Goal: Task Accomplishment & Management: Use online tool/utility

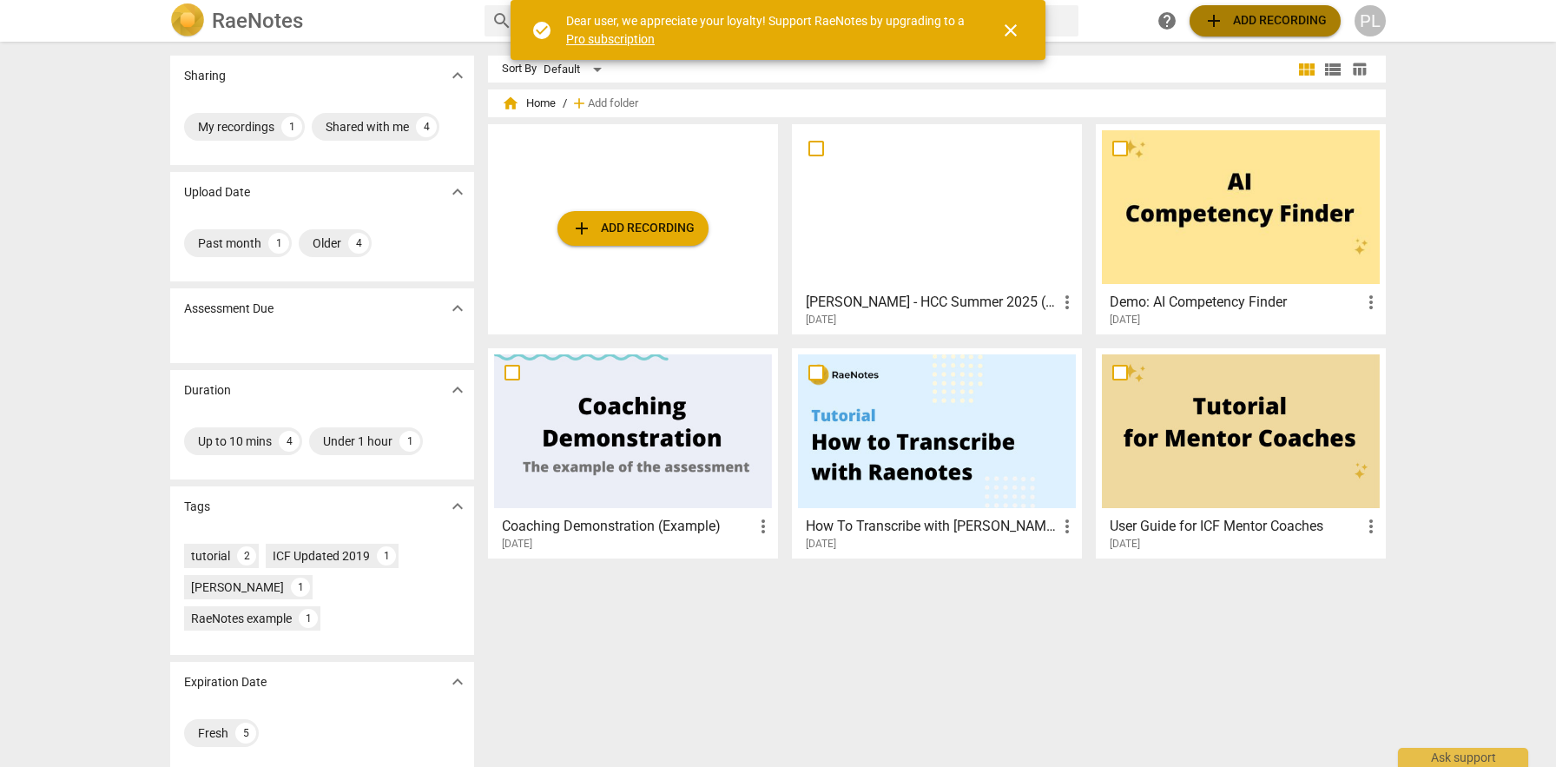
click at [1248, 17] on span "add Add recording" at bounding box center [1265, 20] width 123 height 21
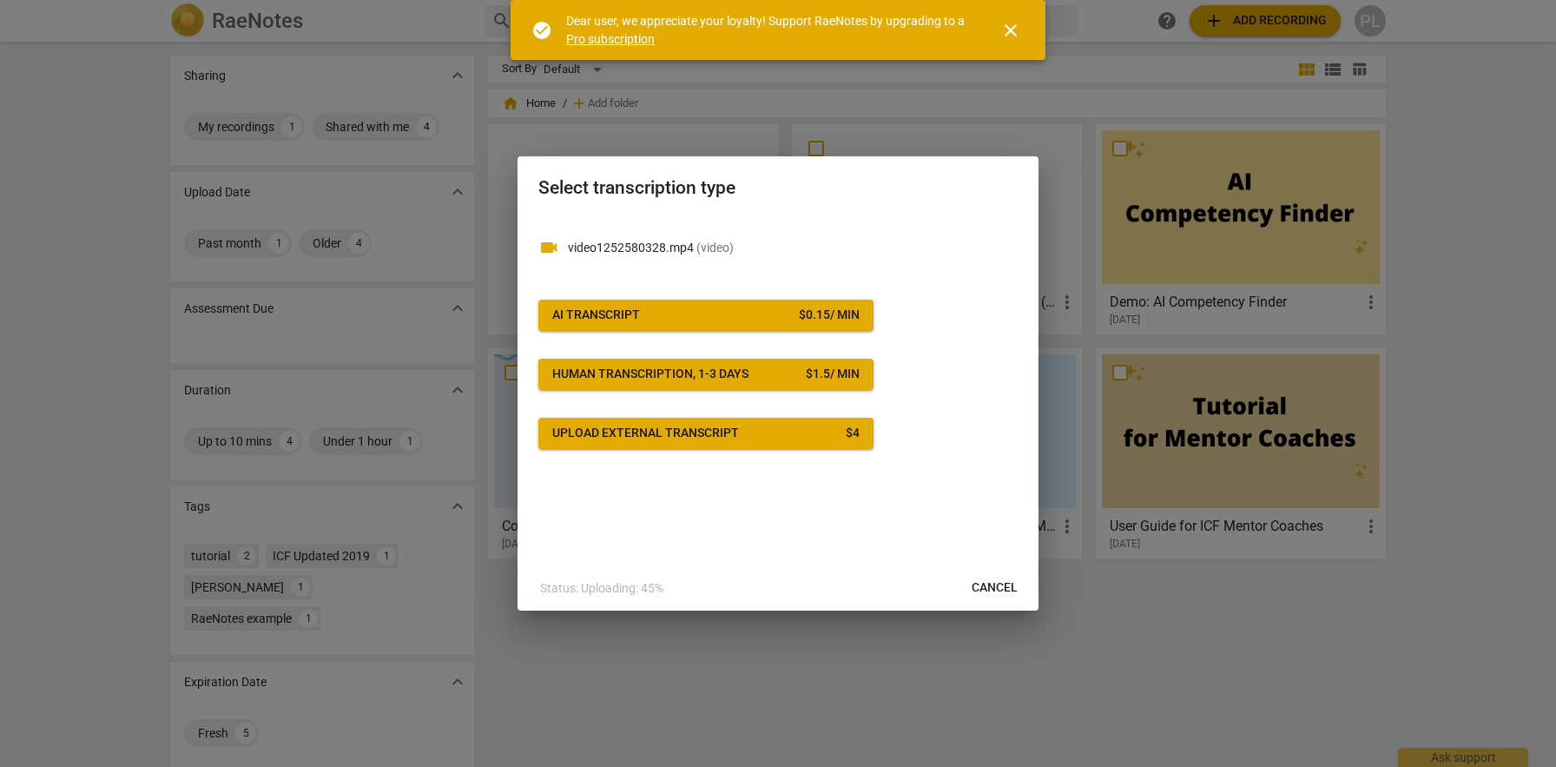
click at [710, 307] on span "AI Transcript $ 0.15 / min" at bounding box center [705, 315] width 307 height 17
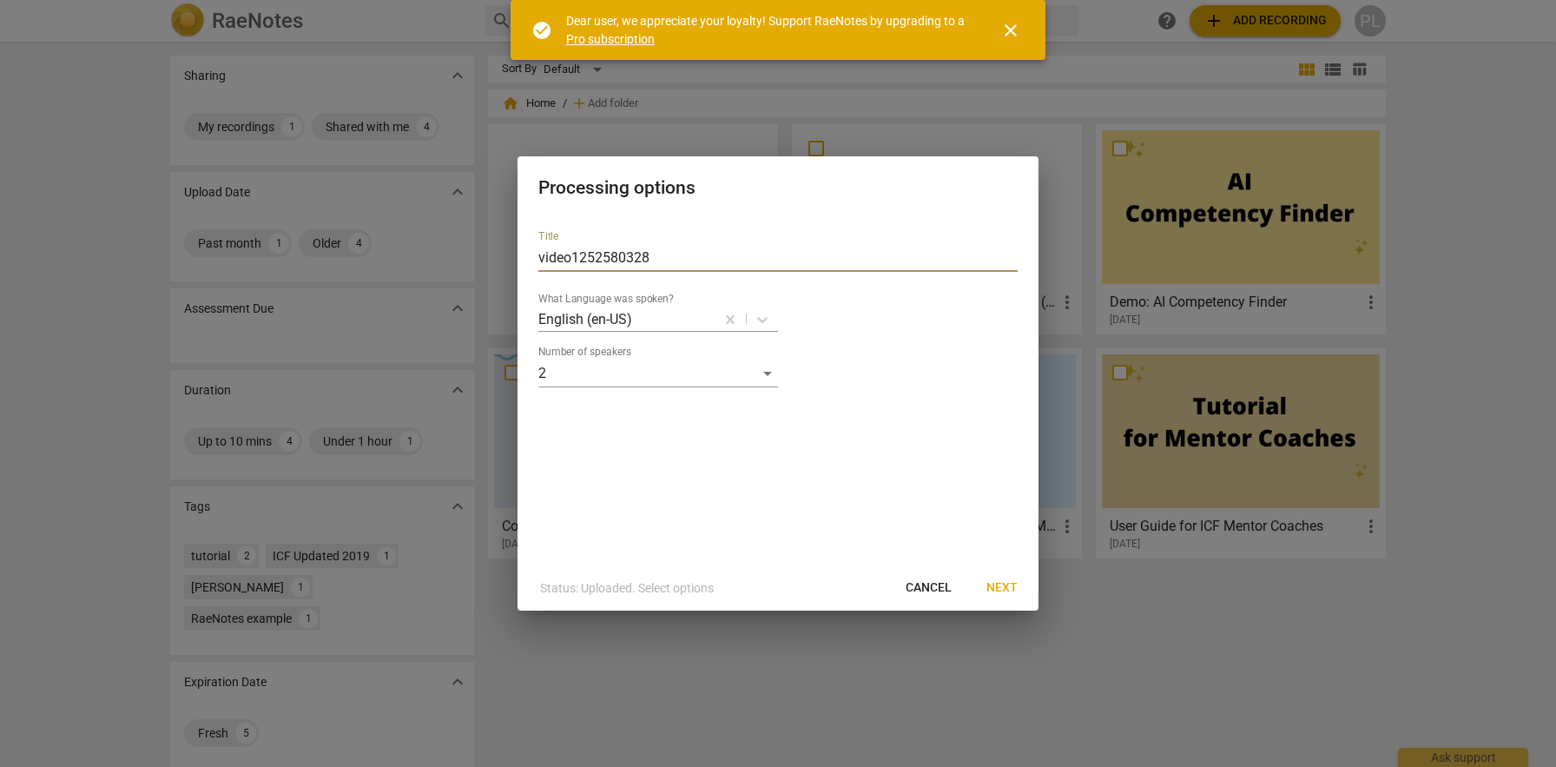
drag, startPoint x: 683, startPoint y: 257, endPoint x: 473, endPoint y: 245, distance: 210.5
click at [473, 245] on div "Processing options Title video1252580328 What Language was spoken? English (en-…" at bounding box center [778, 383] width 1556 height 767
type input "H"
type input "[PERSON_NAME], Summer 2025 HHC, Recording #1"
click at [999, 590] on span "Next" at bounding box center [1002, 587] width 31 height 17
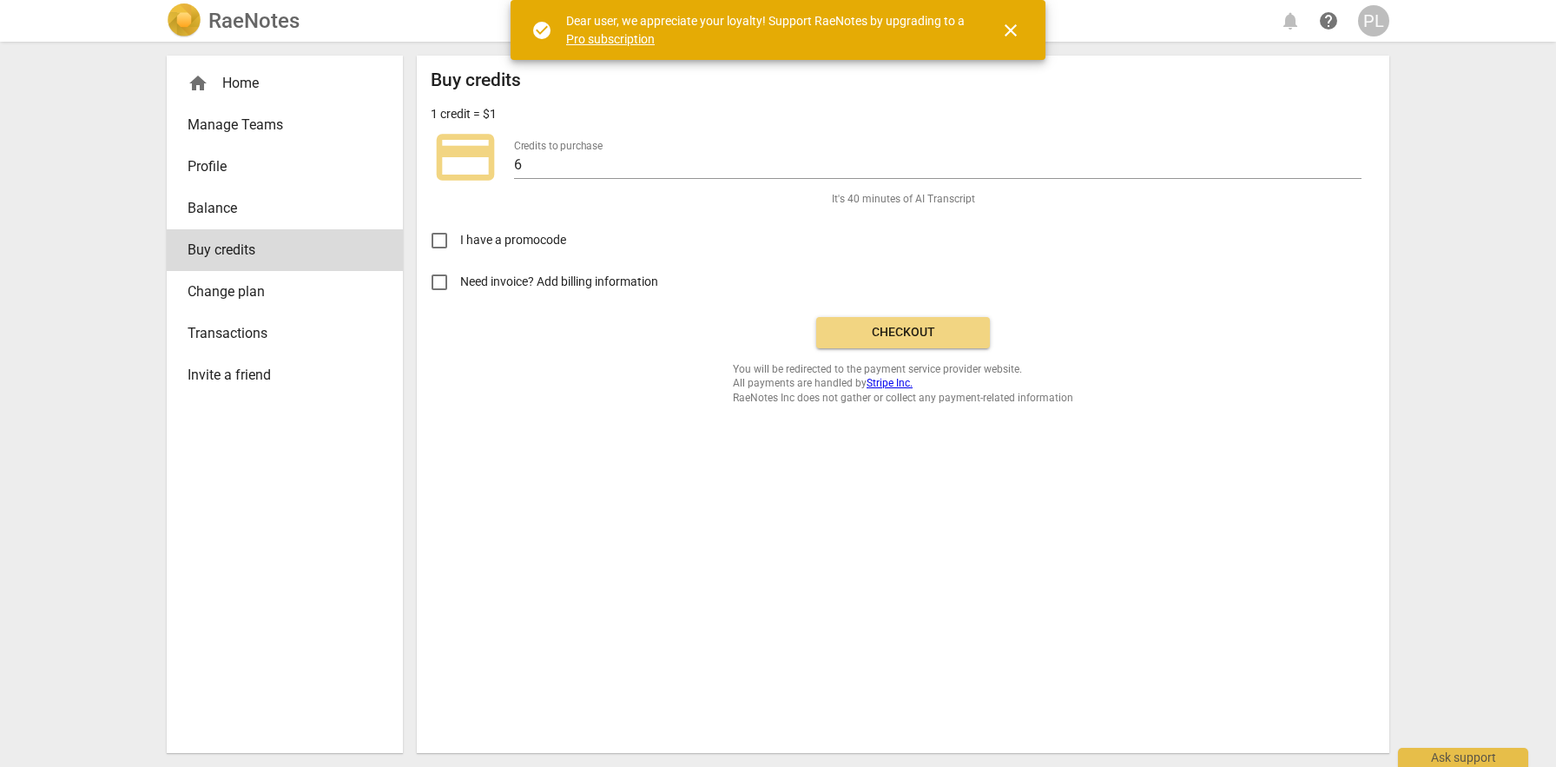
click at [892, 329] on span "Checkout" at bounding box center [903, 332] width 146 height 17
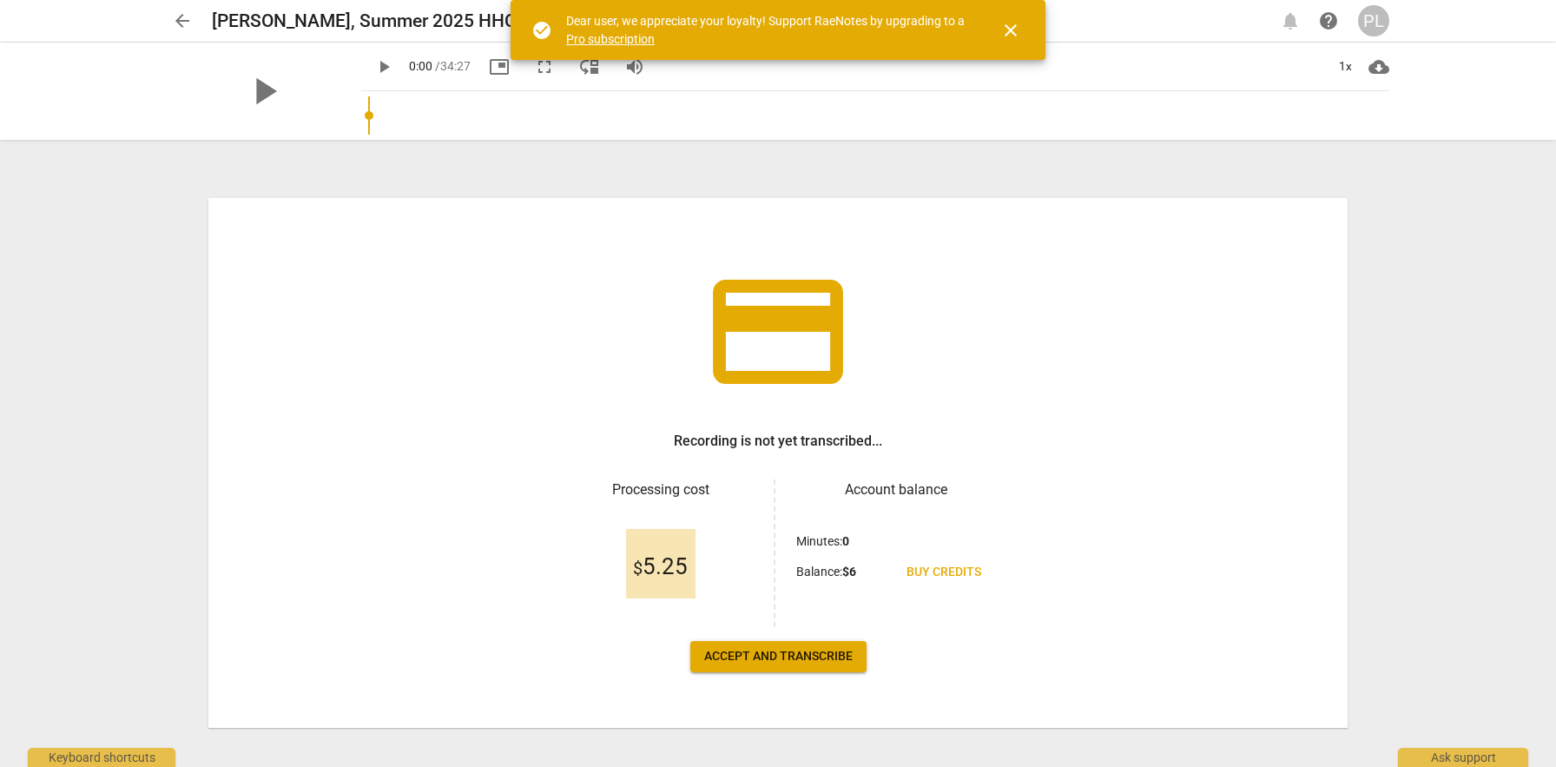
click at [795, 658] on span "Accept and transcribe" at bounding box center [778, 656] width 149 height 17
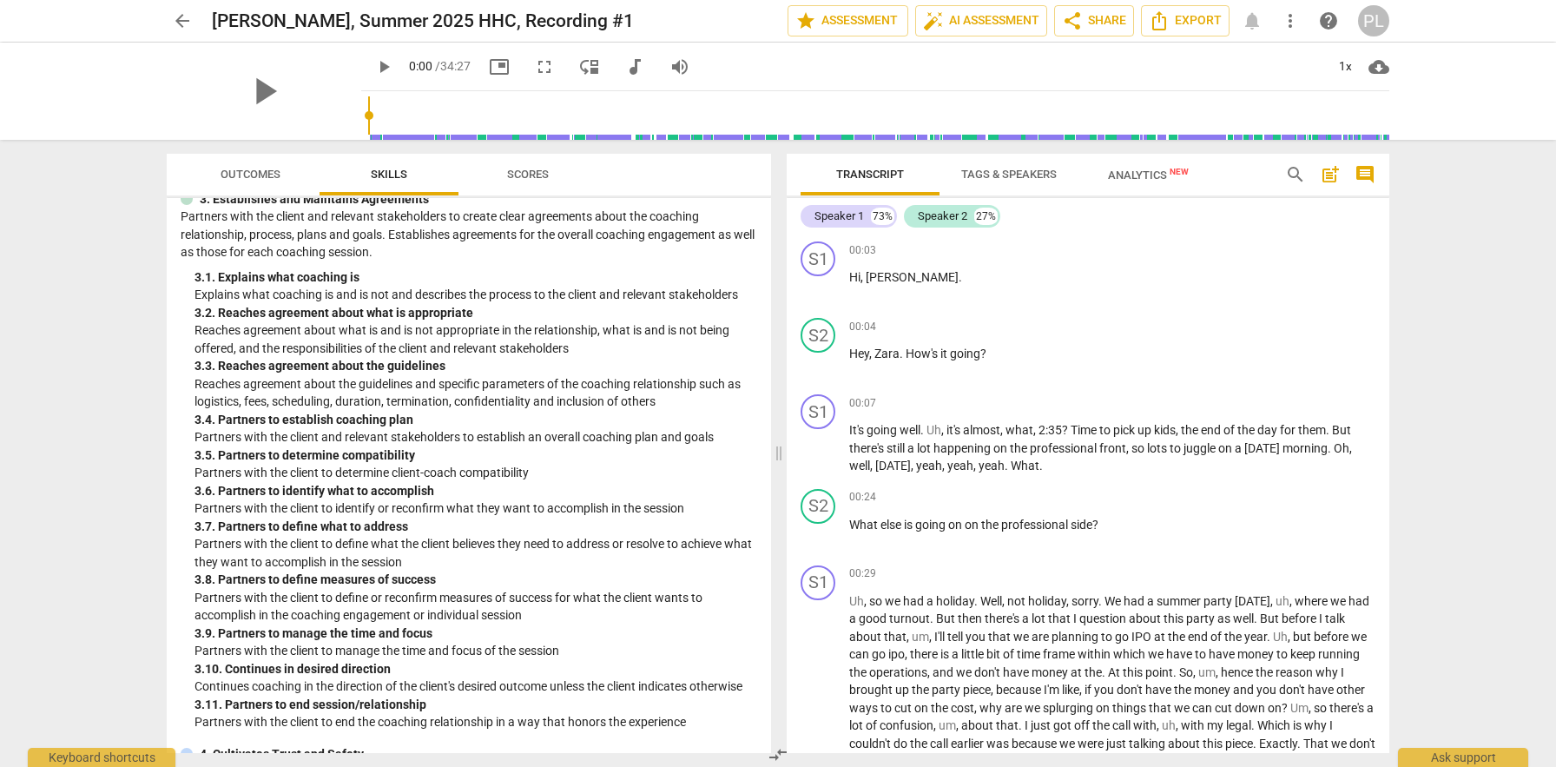
scroll to position [711, 0]
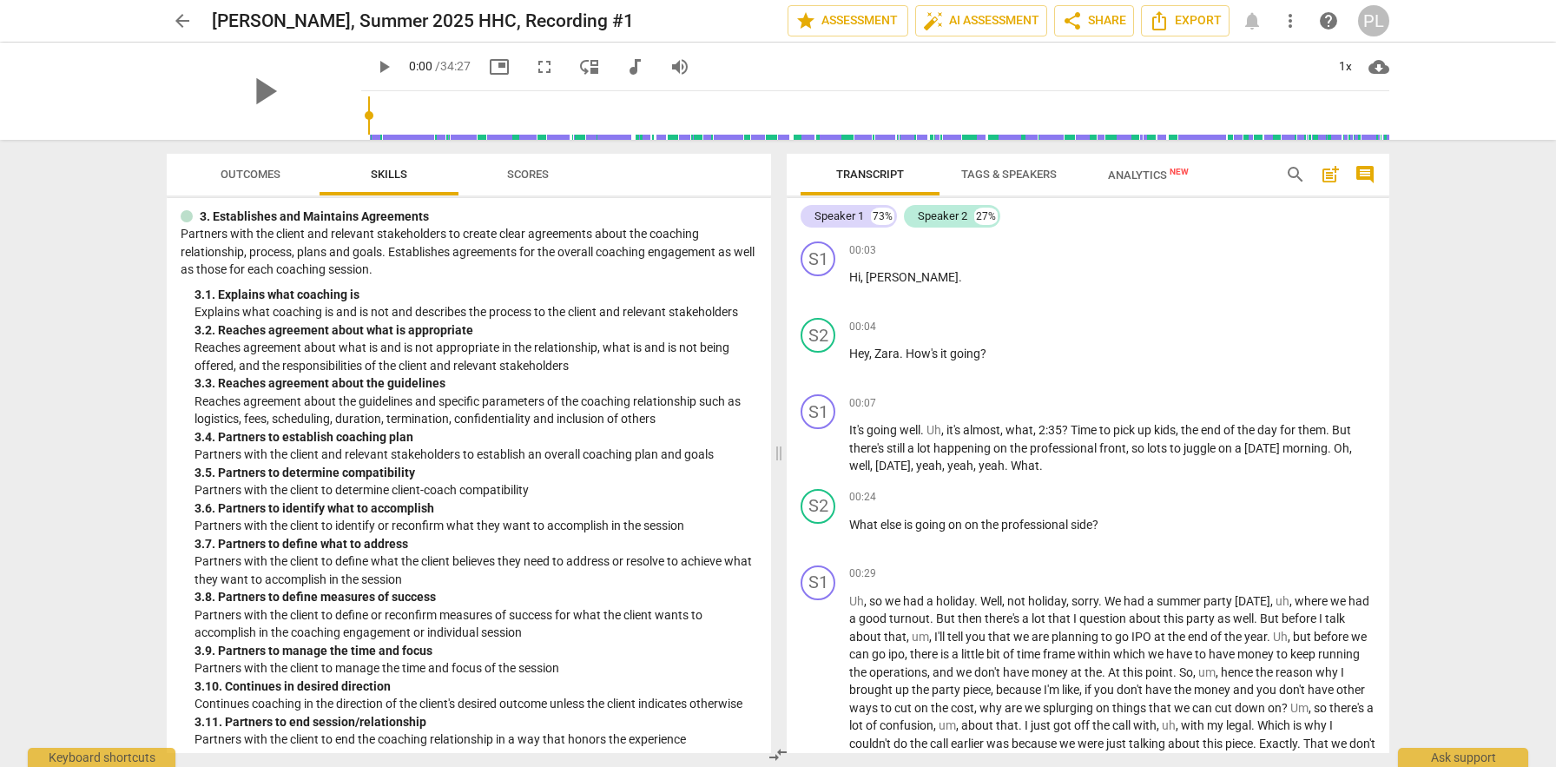
click at [545, 174] on span "Scores" at bounding box center [528, 174] width 42 height 13
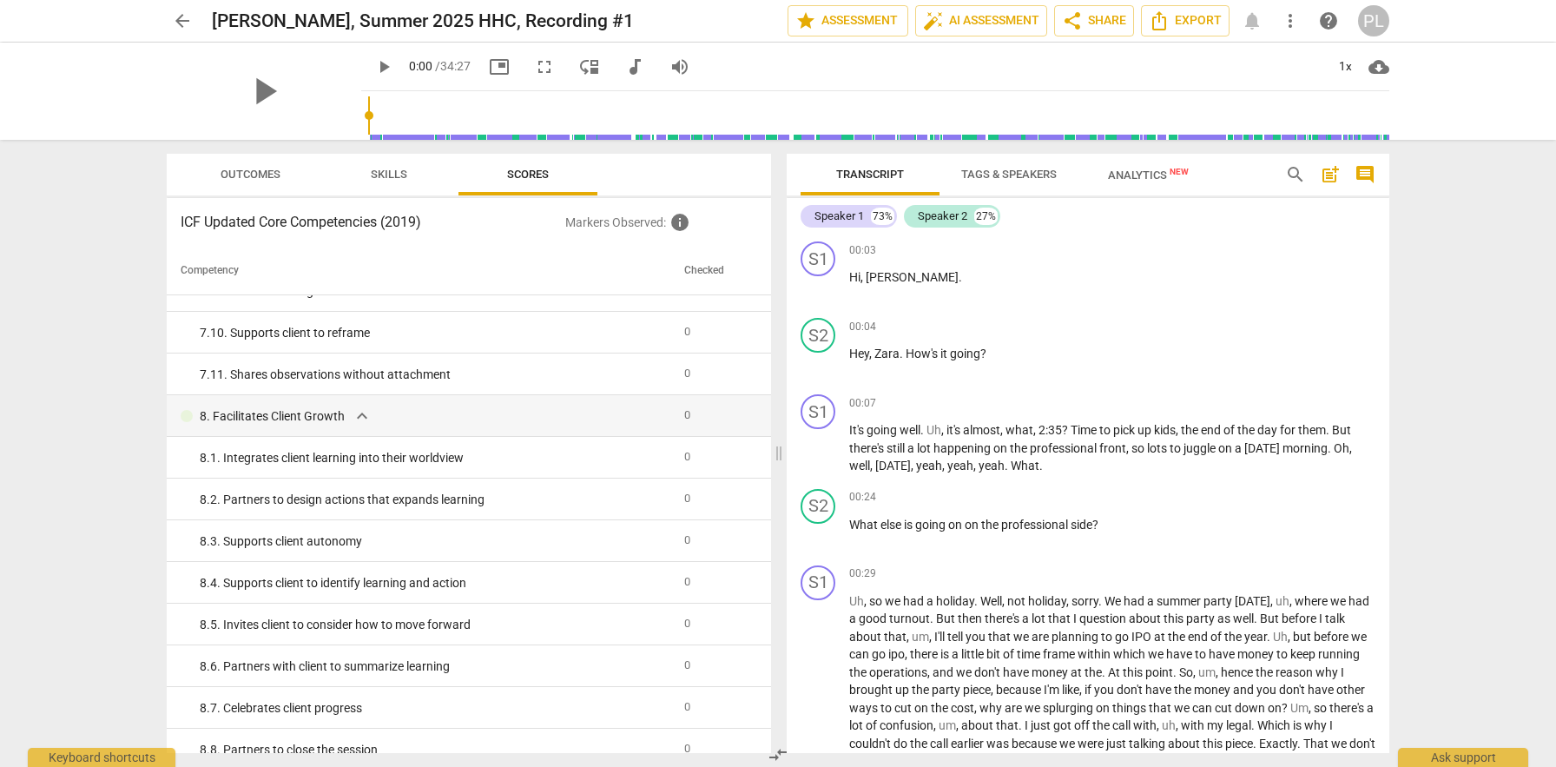
scroll to position [2502, 0]
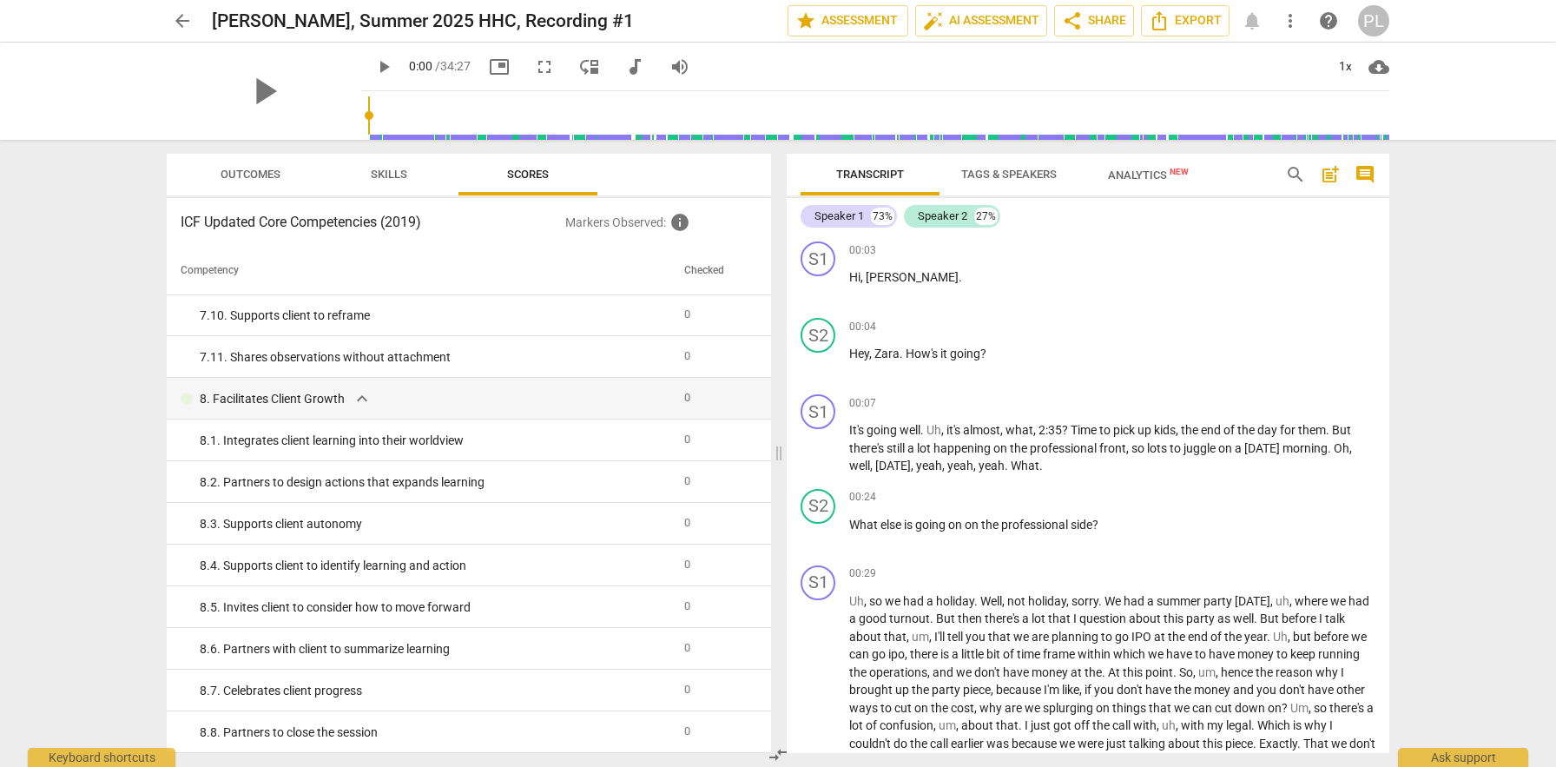
click at [399, 184] on span "Skills" at bounding box center [389, 174] width 78 height 23
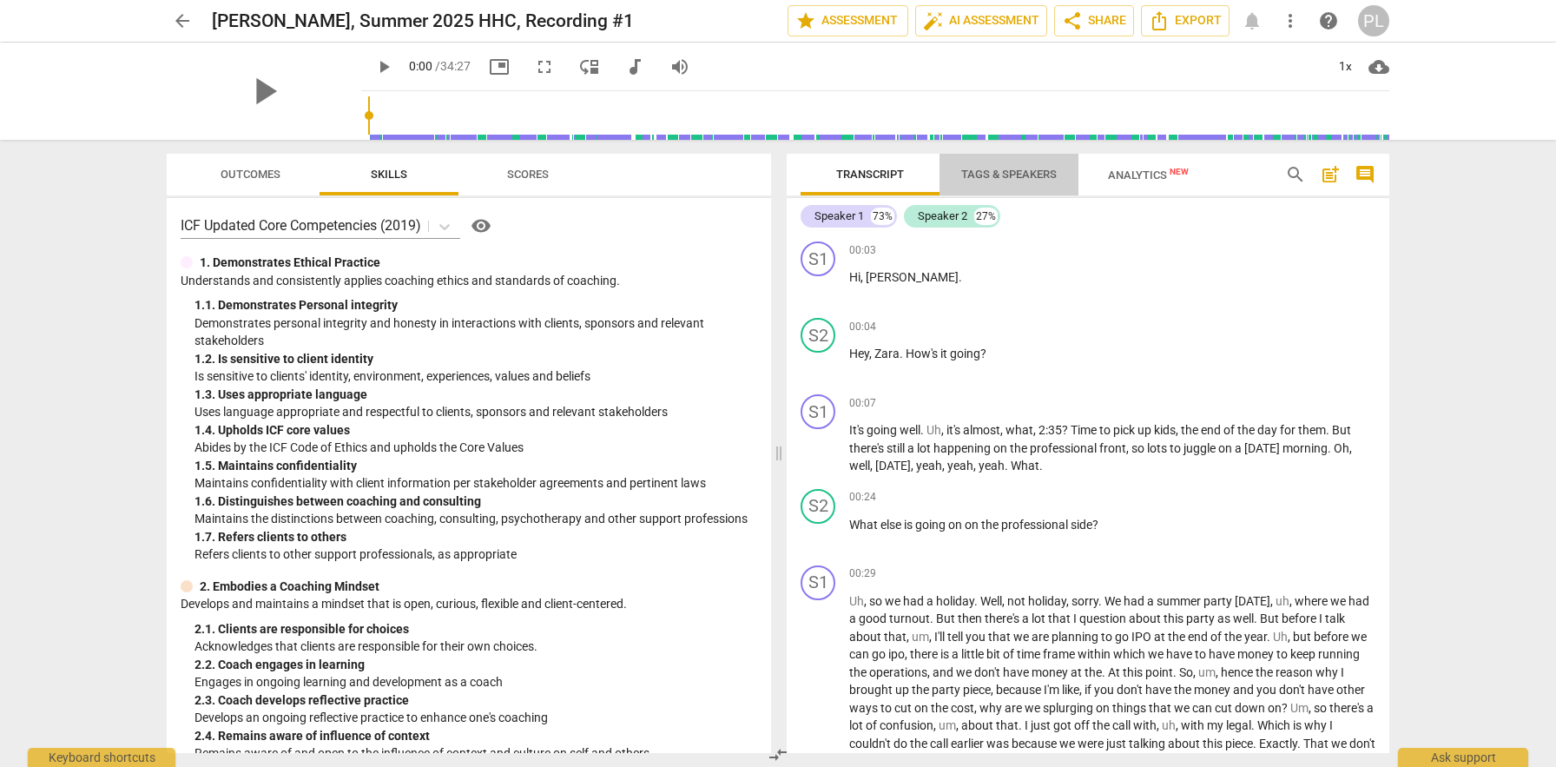
click at [1022, 177] on span "Tags & Speakers" at bounding box center [1009, 174] width 96 height 13
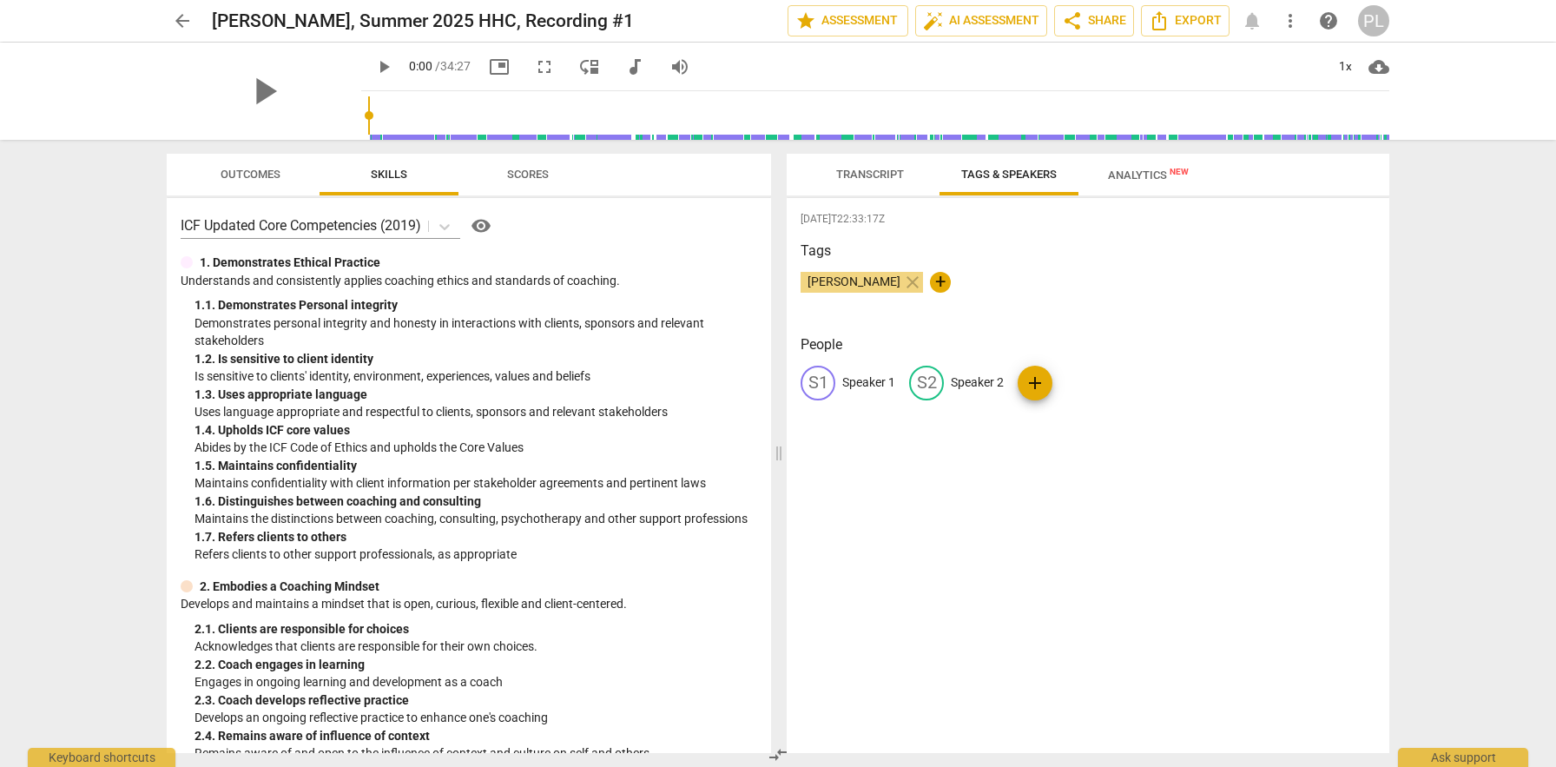
click at [865, 180] on span "Transcript" at bounding box center [870, 174] width 68 height 13
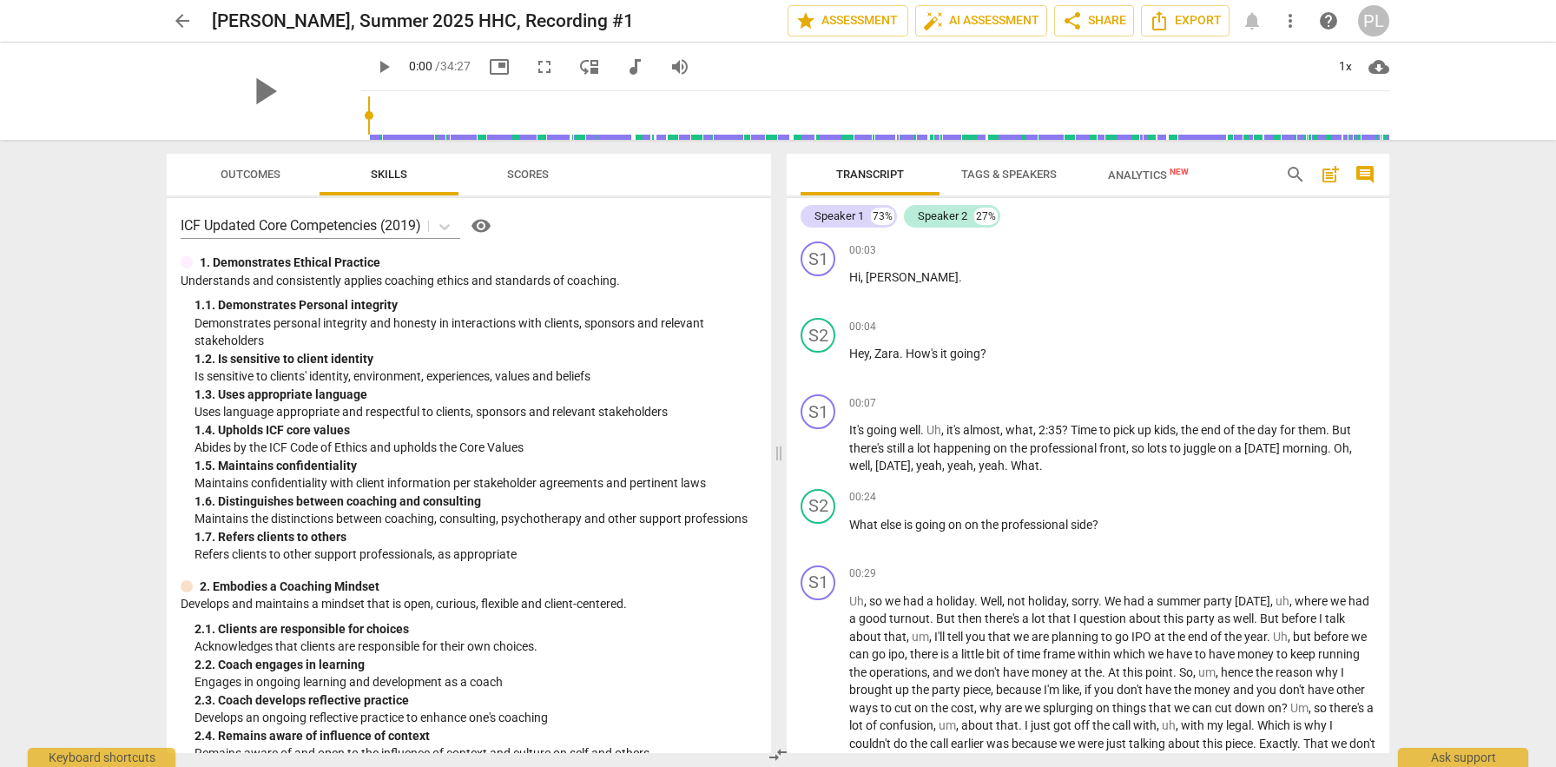
click at [1047, 178] on span "Tags & Speakers" at bounding box center [1009, 174] width 96 height 13
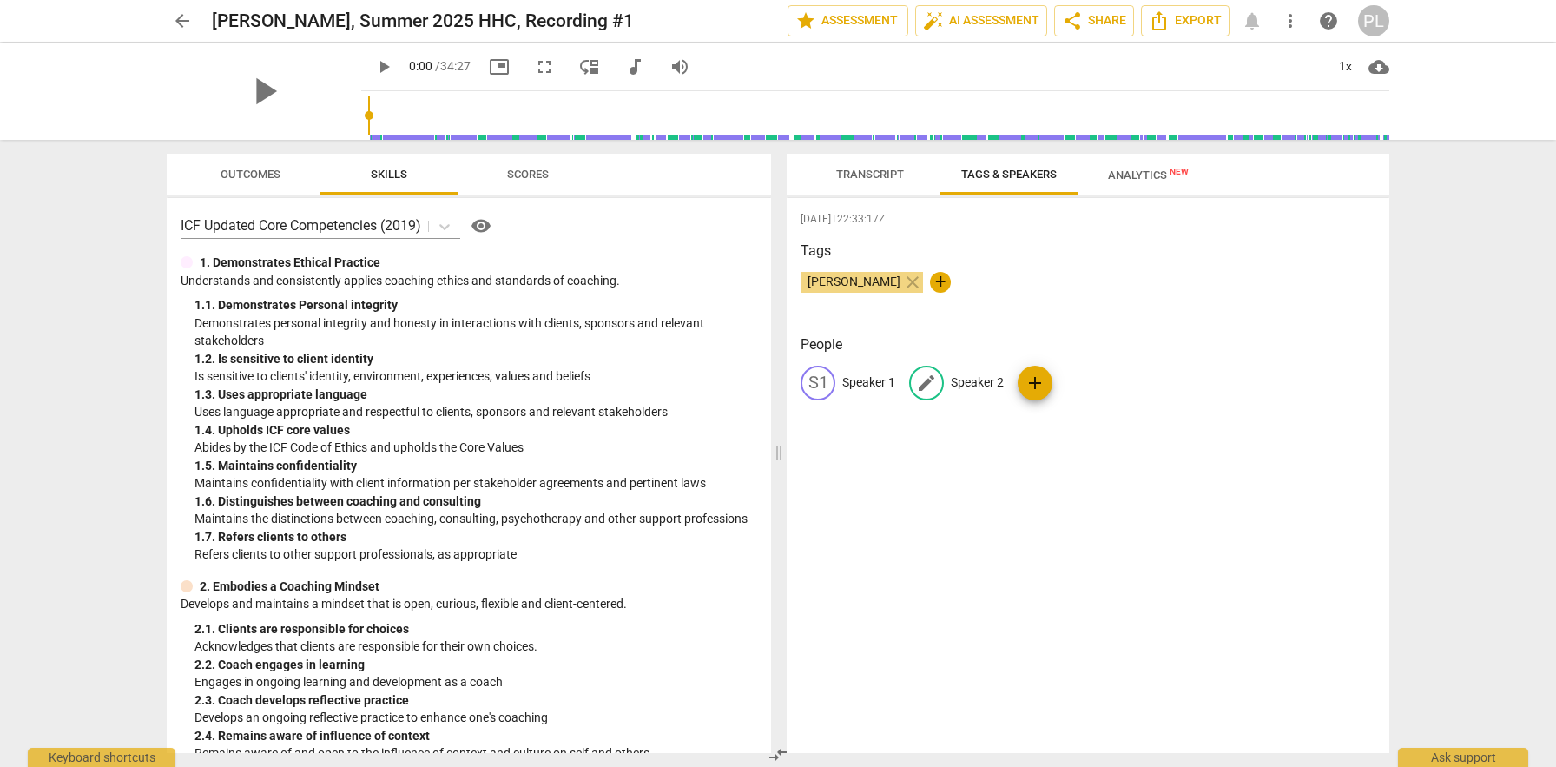
click at [993, 379] on p "Speaker 2" at bounding box center [977, 382] width 53 height 18
type input "[PERSON_NAME]"
click at [875, 383] on p "Speaker 1" at bounding box center [868, 382] width 53 height 18
type input "Coachee"
click at [1148, 294] on div "[PERSON_NAME] close +" at bounding box center [1088, 289] width 575 height 35
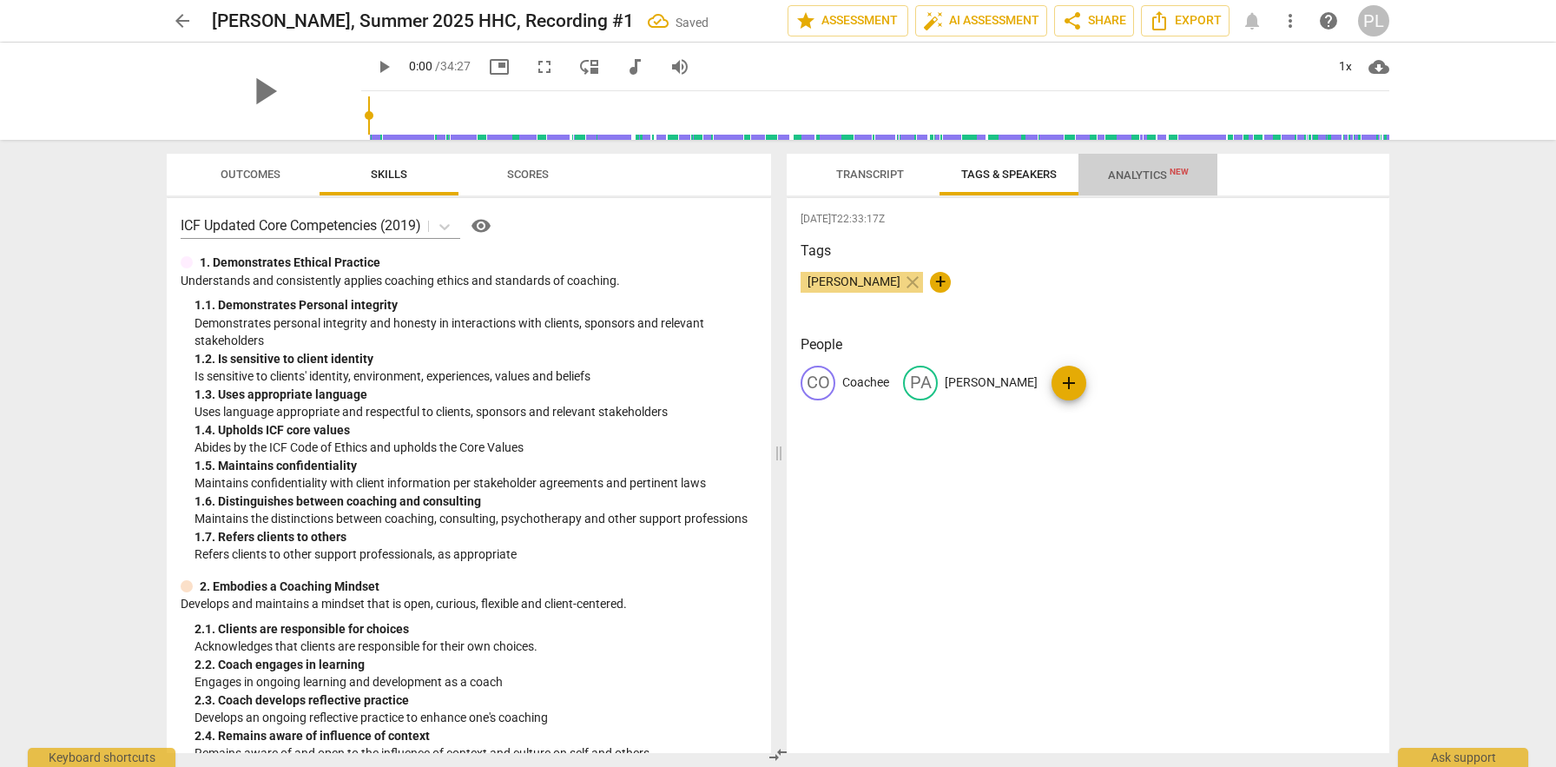
click at [1134, 176] on span "Analytics New" at bounding box center [1148, 174] width 81 height 13
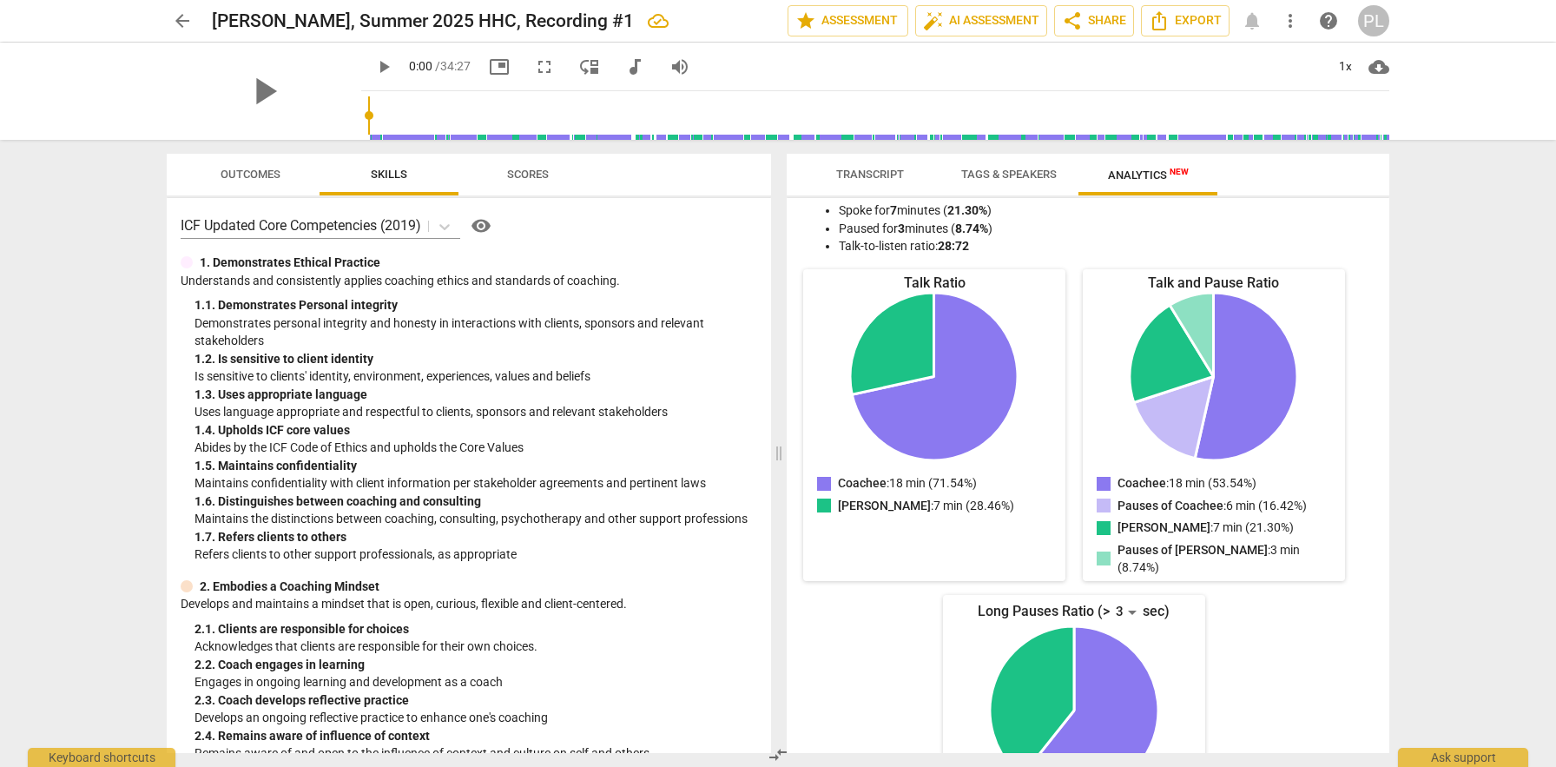
scroll to position [0, 0]
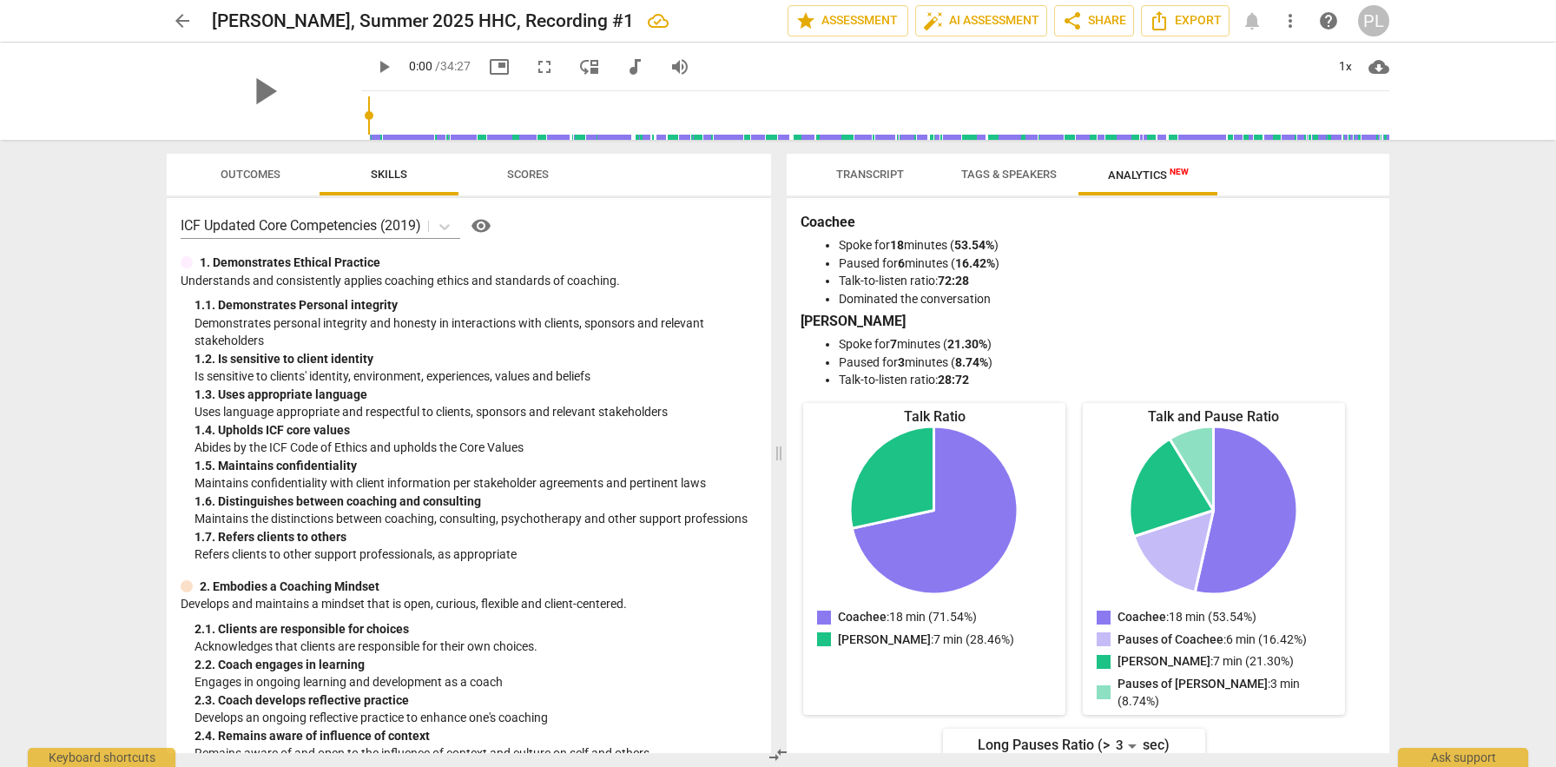
click at [870, 177] on span "Transcript" at bounding box center [870, 174] width 68 height 13
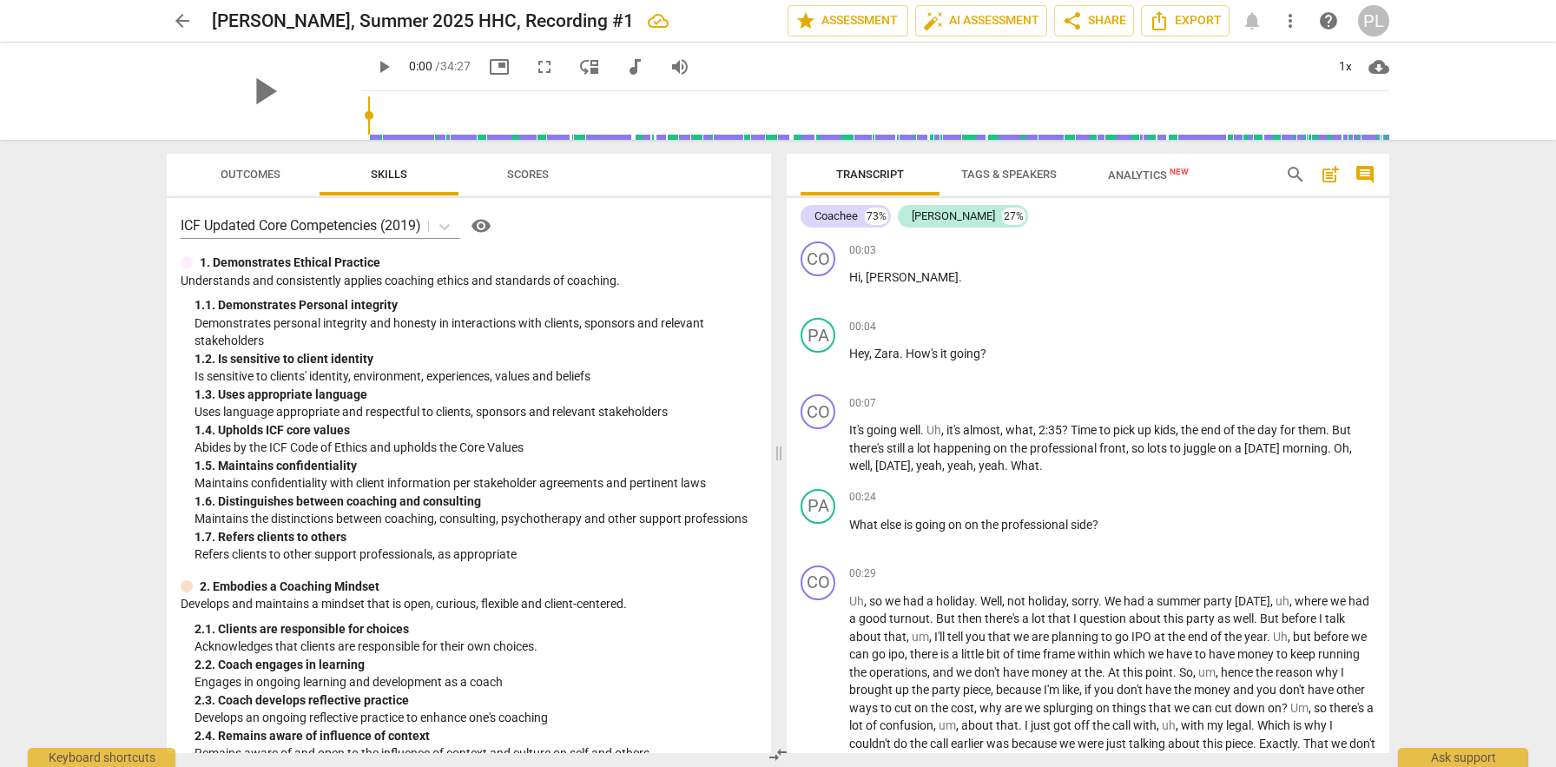
click at [263, 179] on span "Outcomes" at bounding box center [251, 174] width 60 height 13
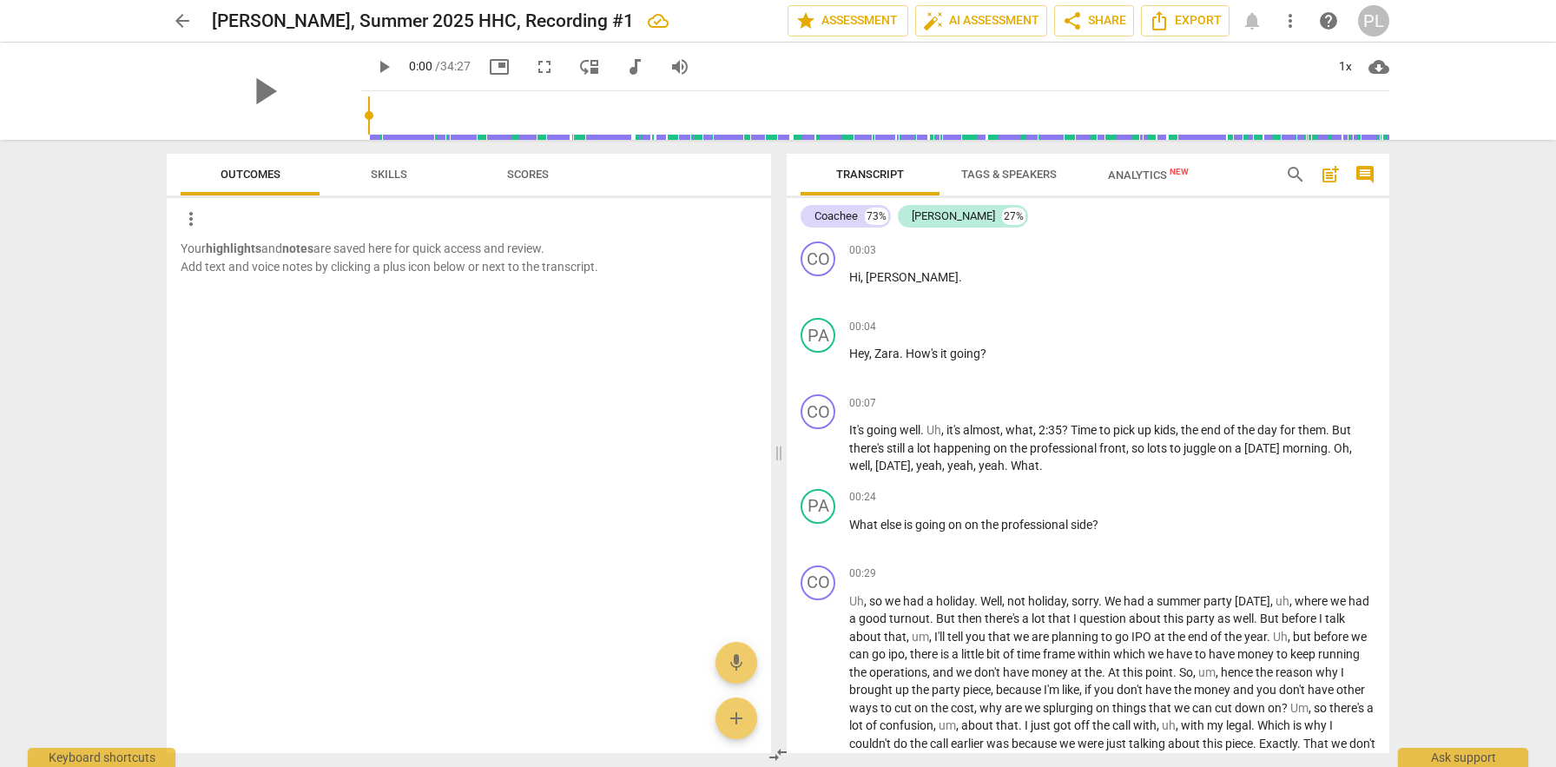
click at [397, 168] on span "Skills" at bounding box center [389, 174] width 36 height 13
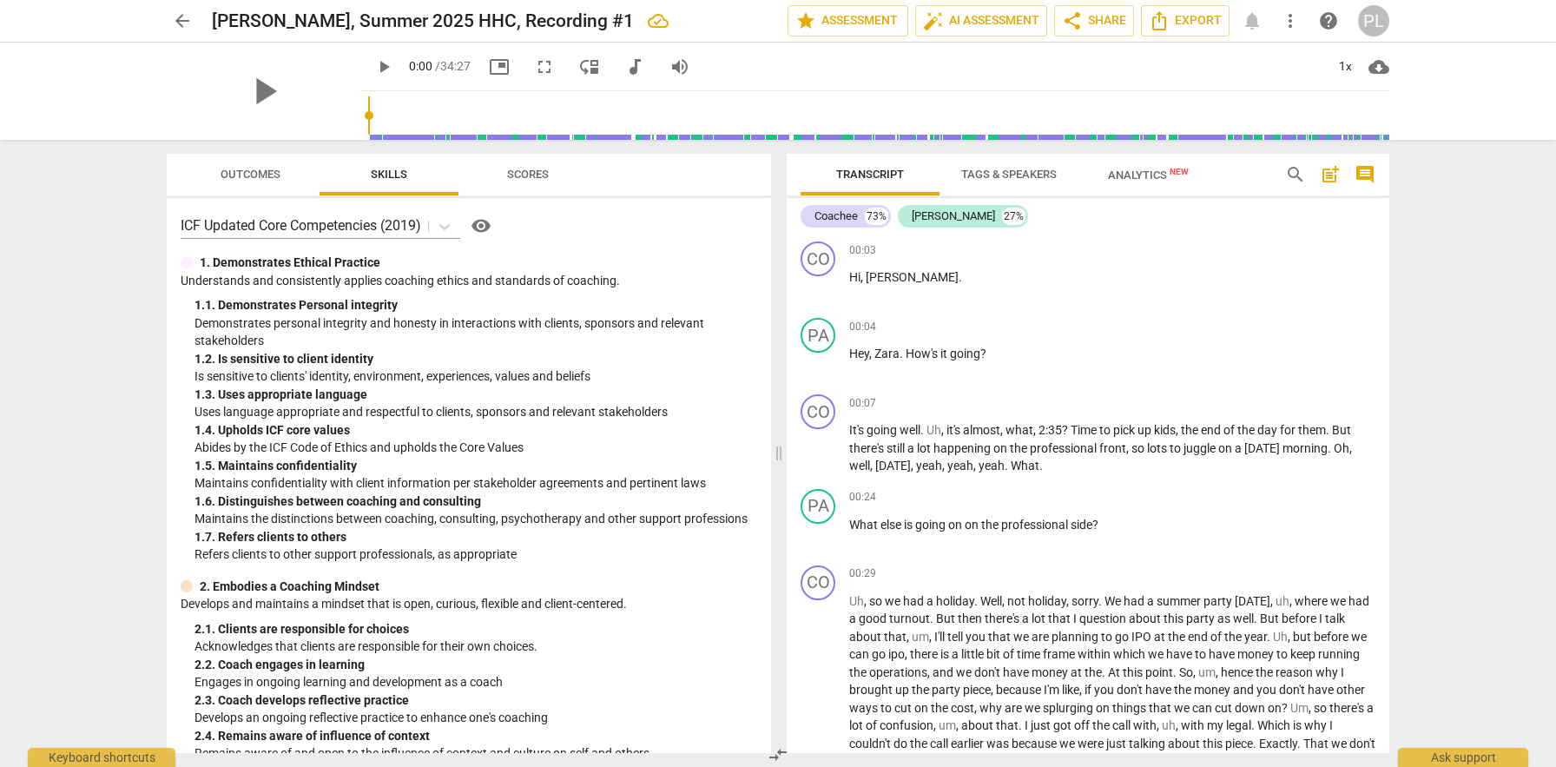
click at [492, 224] on span "visibility" at bounding box center [481, 225] width 21 height 21
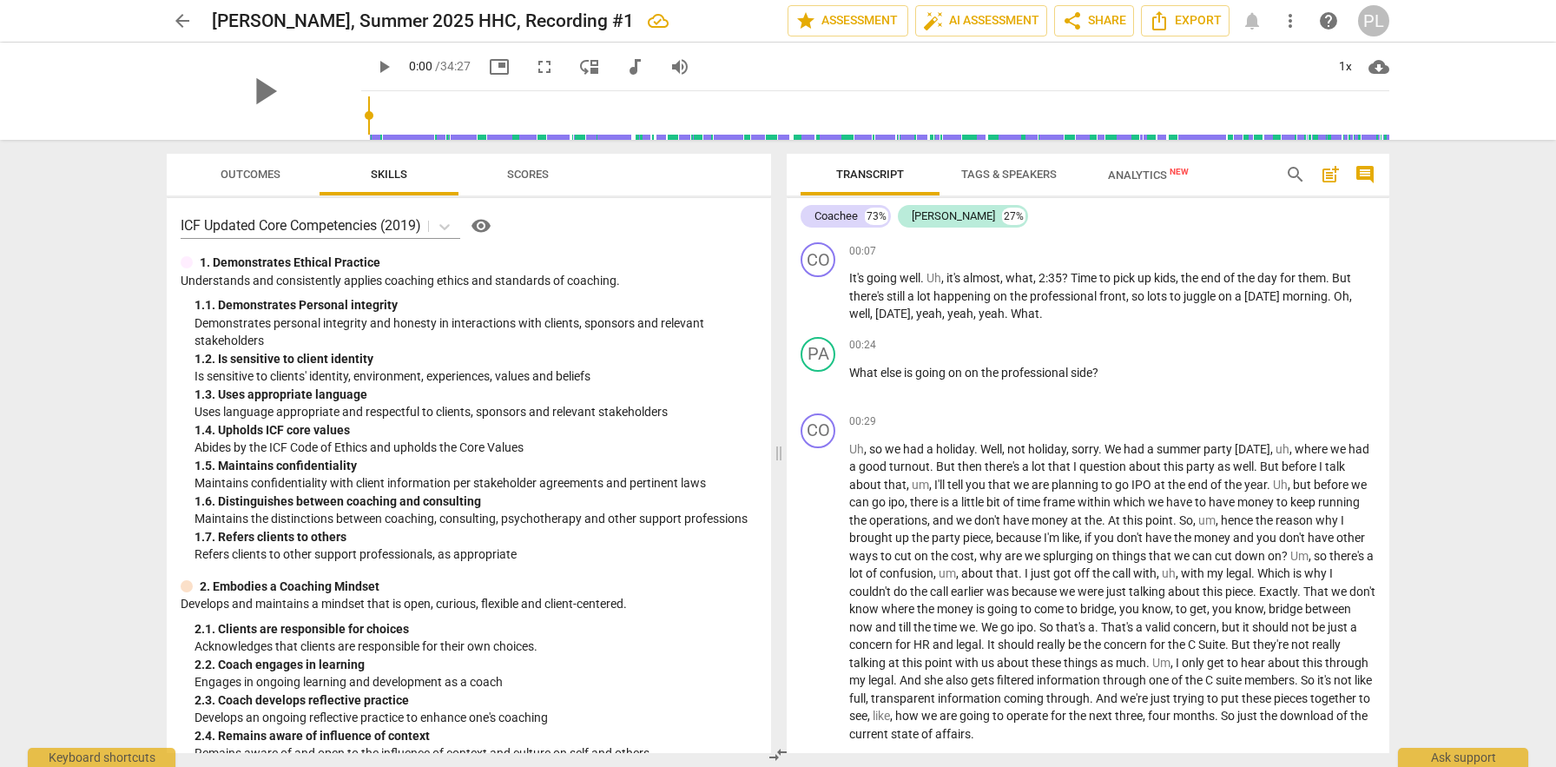
scroll to position [151, 0]
click at [1380, 69] on span "cloud_download" at bounding box center [1379, 66] width 21 height 21
click at [1221, 53] on div at bounding box center [778, 383] width 1556 height 767
click at [1196, 27] on span "Export" at bounding box center [1185, 20] width 73 height 21
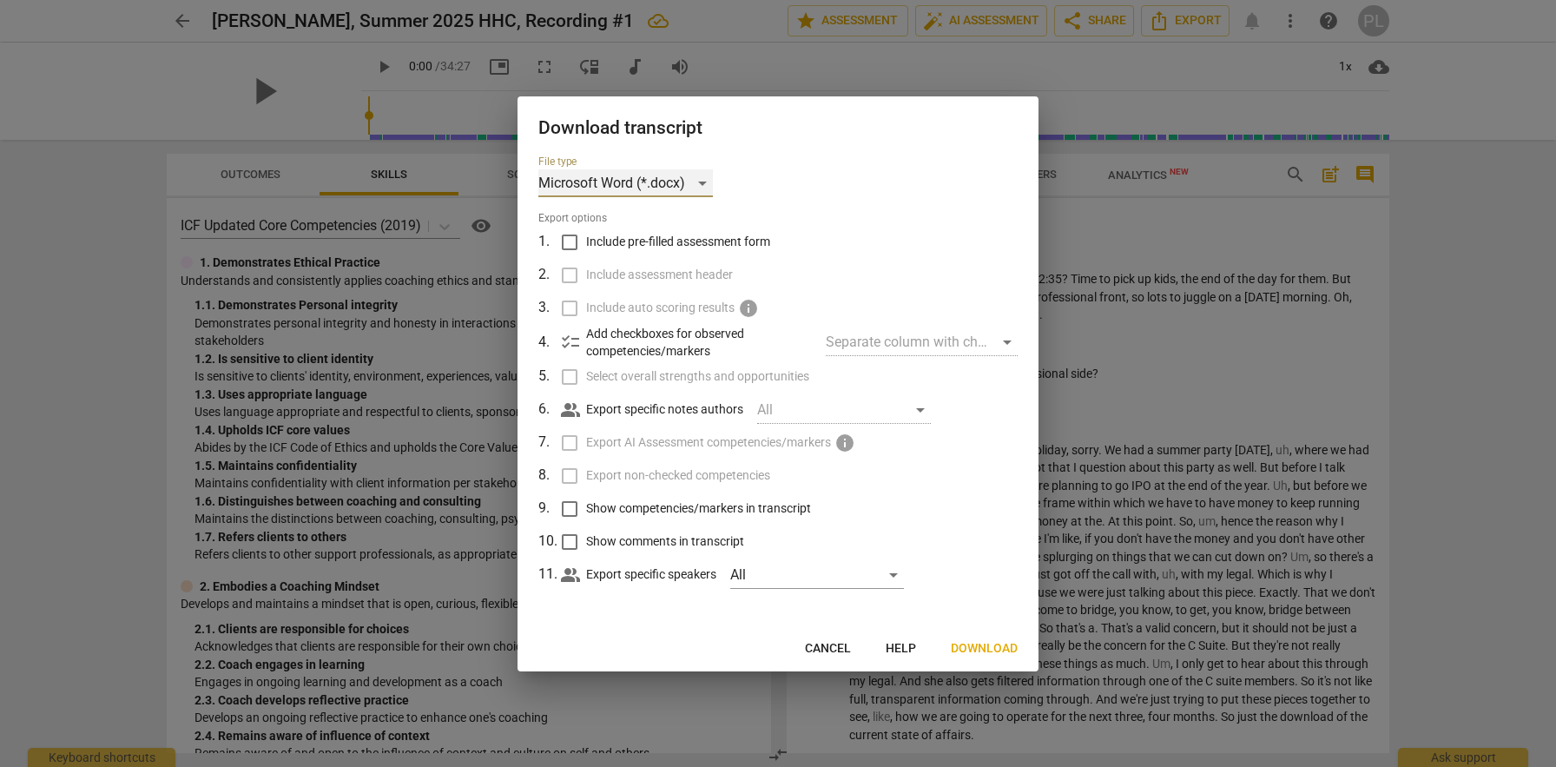
click at [696, 182] on div "Microsoft Word (*.docx)" at bounding box center [625, 183] width 175 height 28
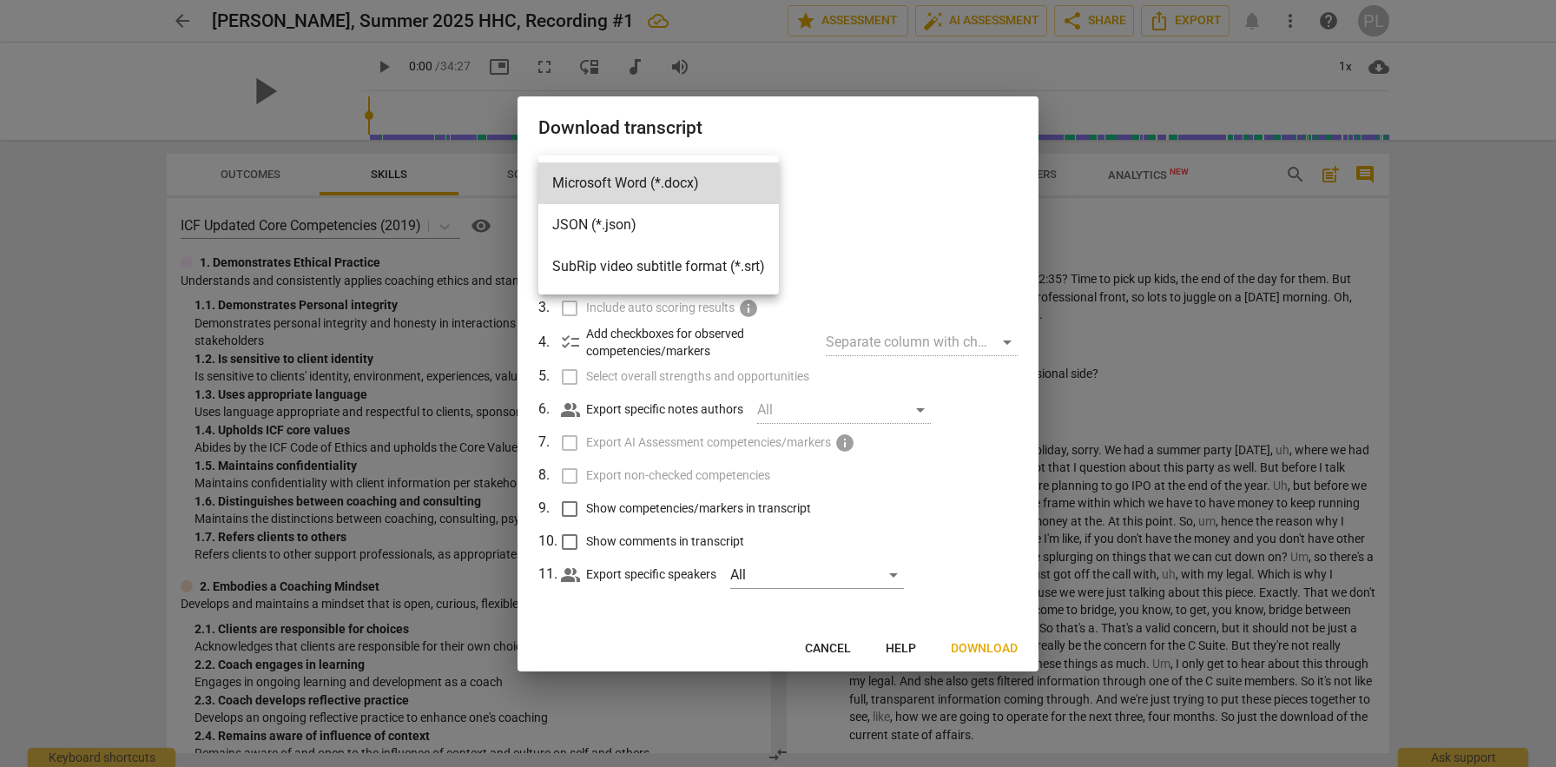
click at [696, 182] on li "Microsoft Word (*.docx)" at bounding box center [658, 183] width 241 height 42
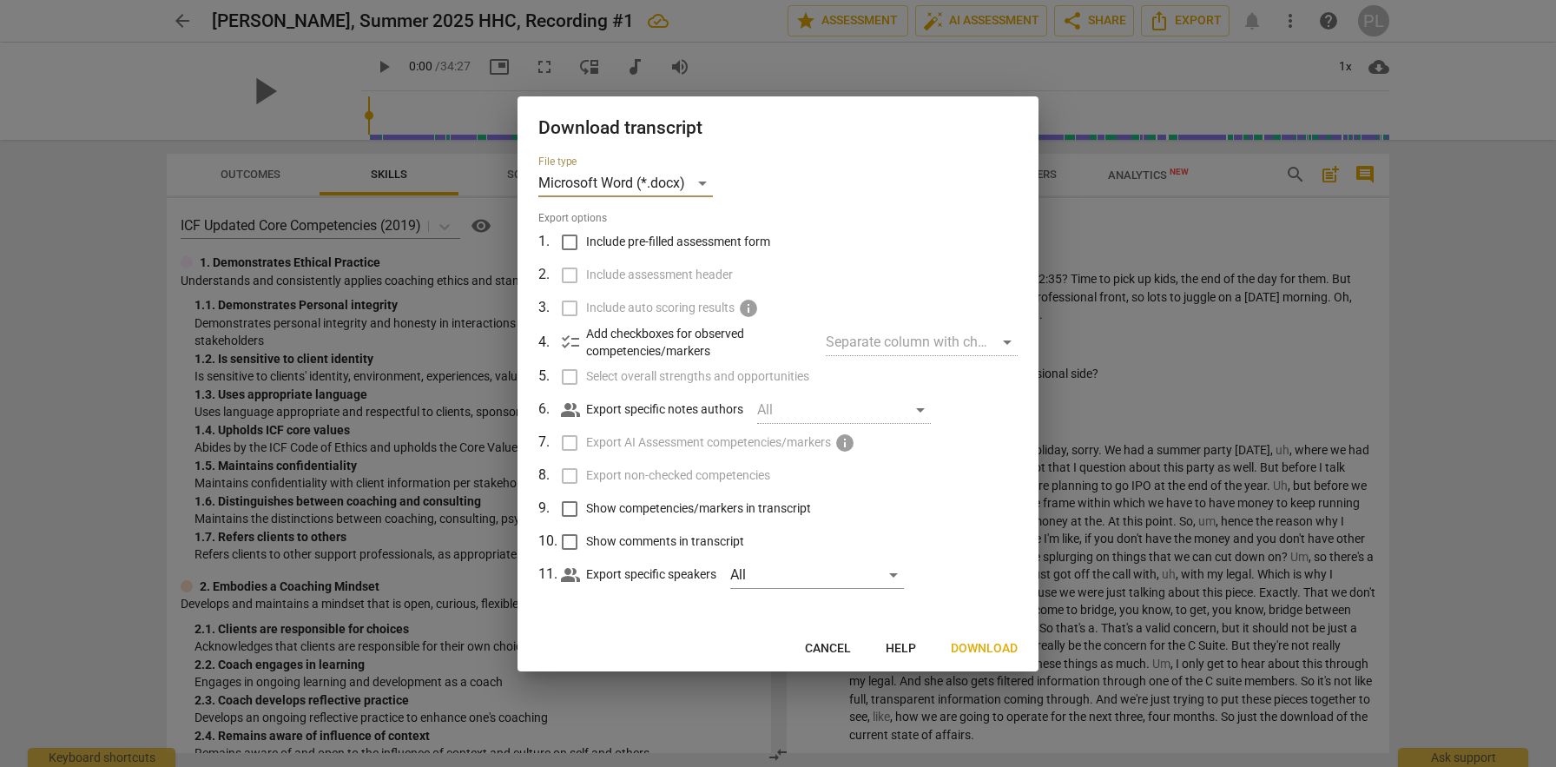
click at [1005, 646] on span "Download" at bounding box center [984, 648] width 67 height 17
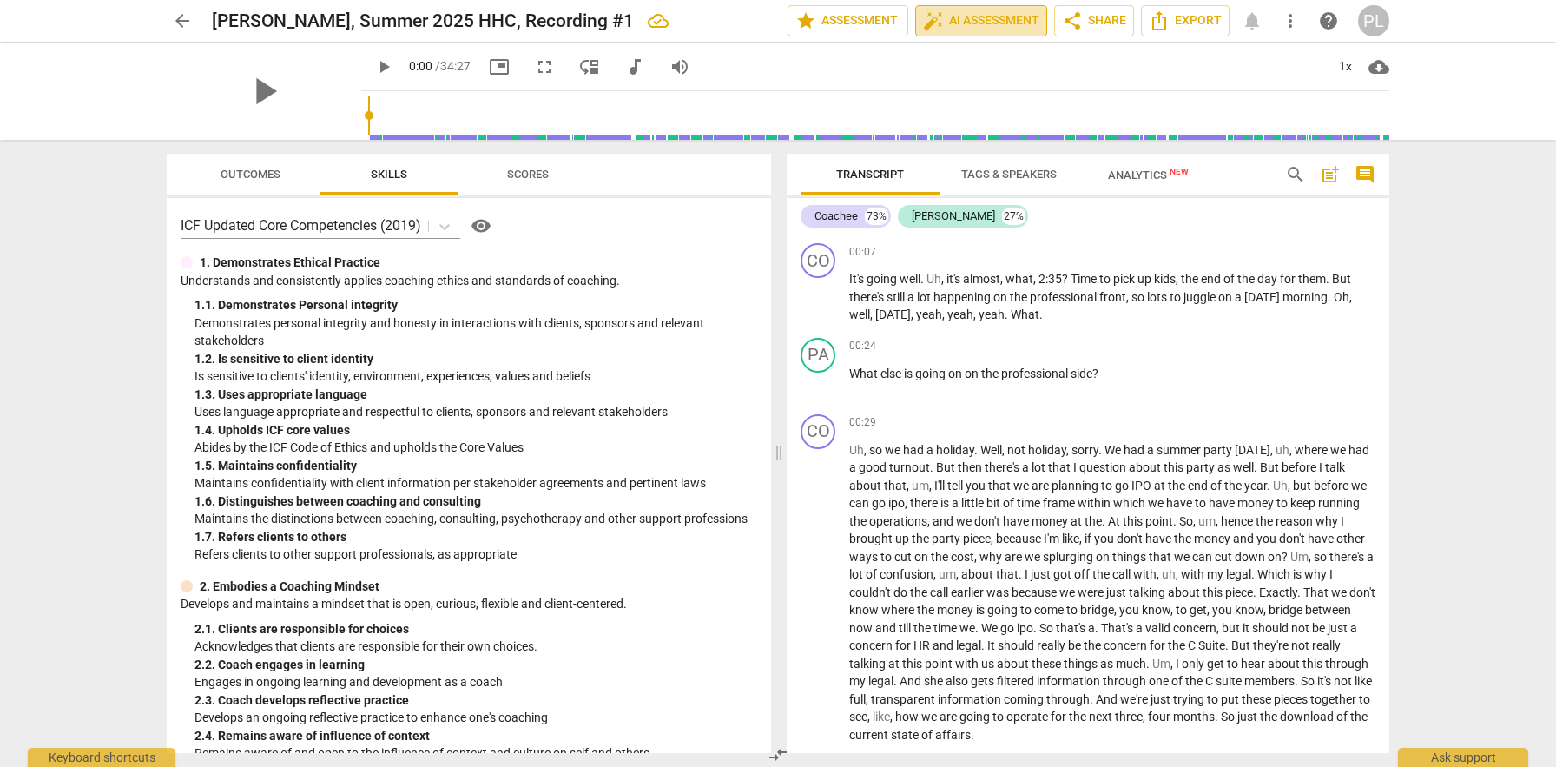
click at [981, 27] on span "auto_fix_high AI Assessment" at bounding box center [981, 20] width 116 height 21
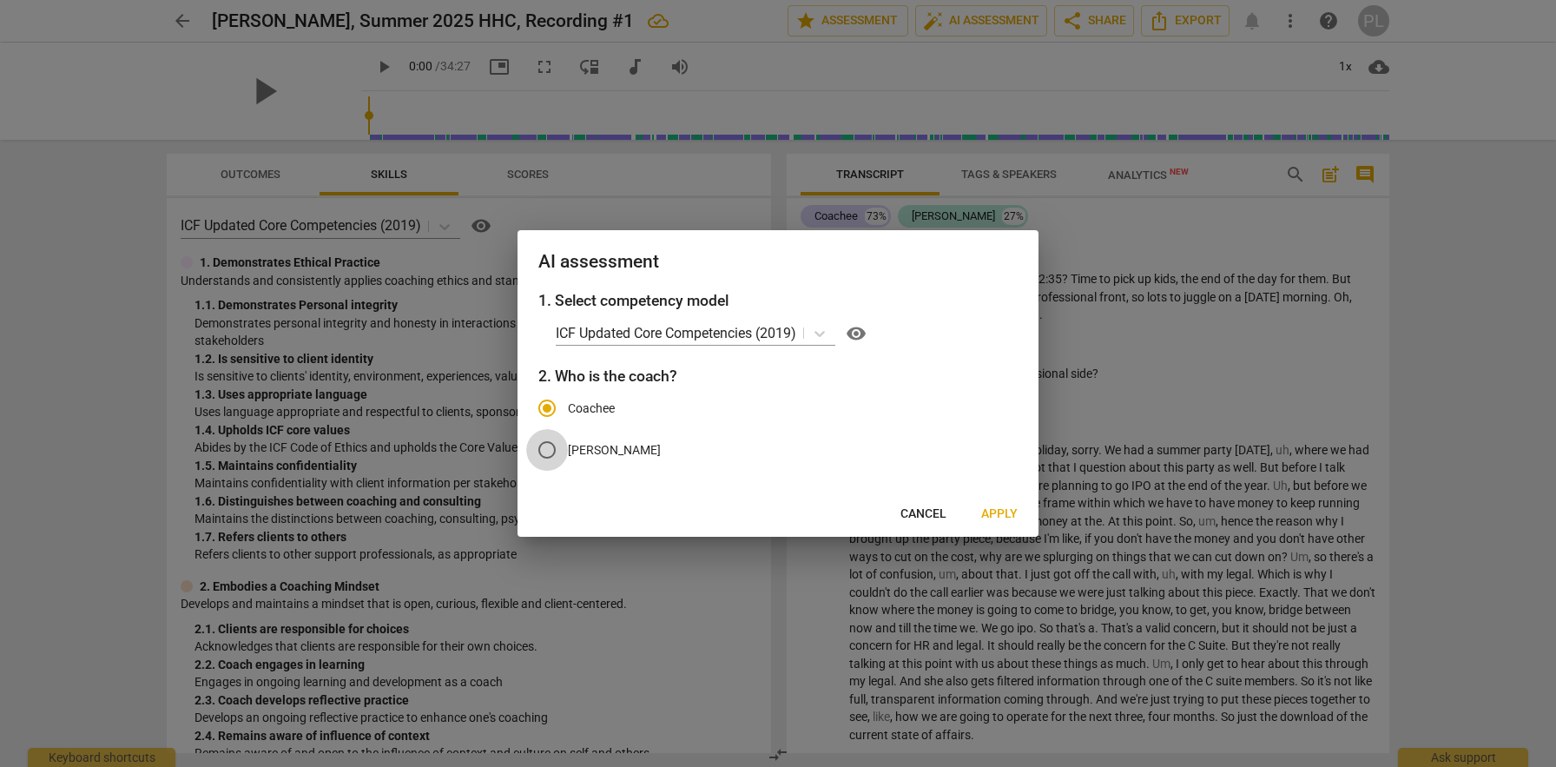
click at [566, 446] on input "[PERSON_NAME]" at bounding box center [547, 450] width 42 height 42
radio input "true"
radio input "false"
click at [987, 509] on span "Apply" at bounding box center [999, 513] width 36 height 17
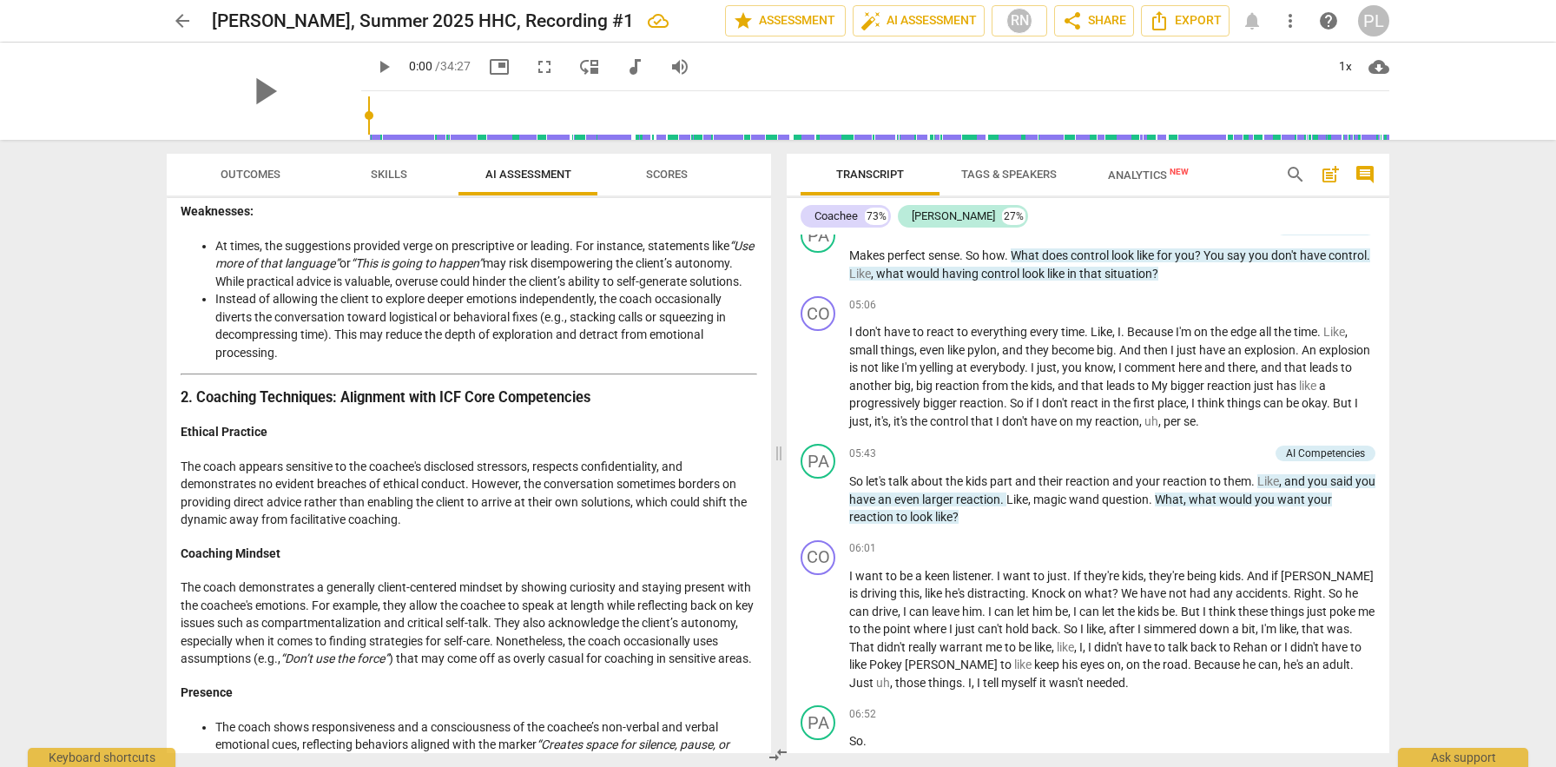
scroll to position [538, 0]
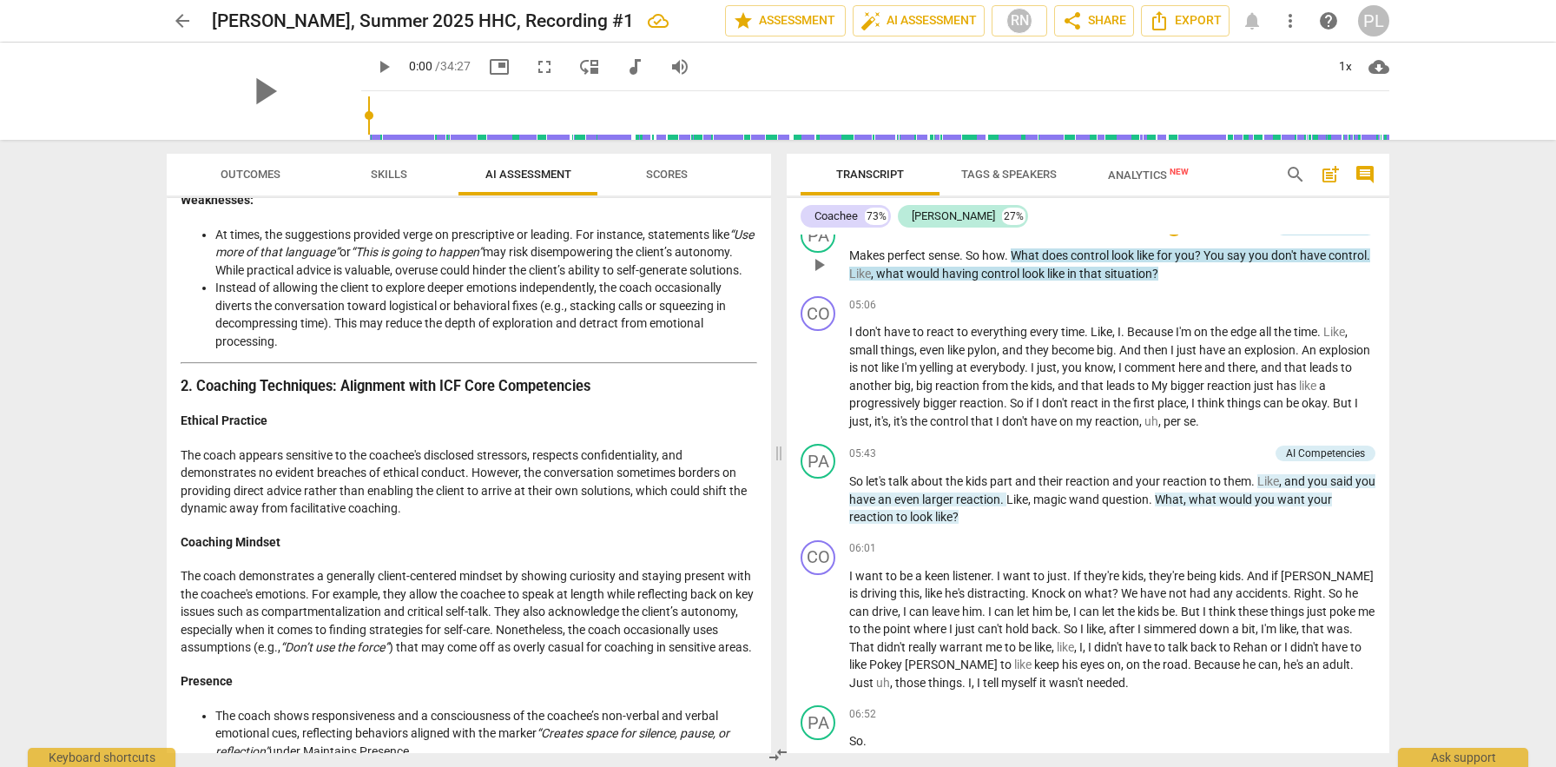
click at [1325, 235] on div "AI Competencies" at bounding box center [1325, 228] width 79 height 16
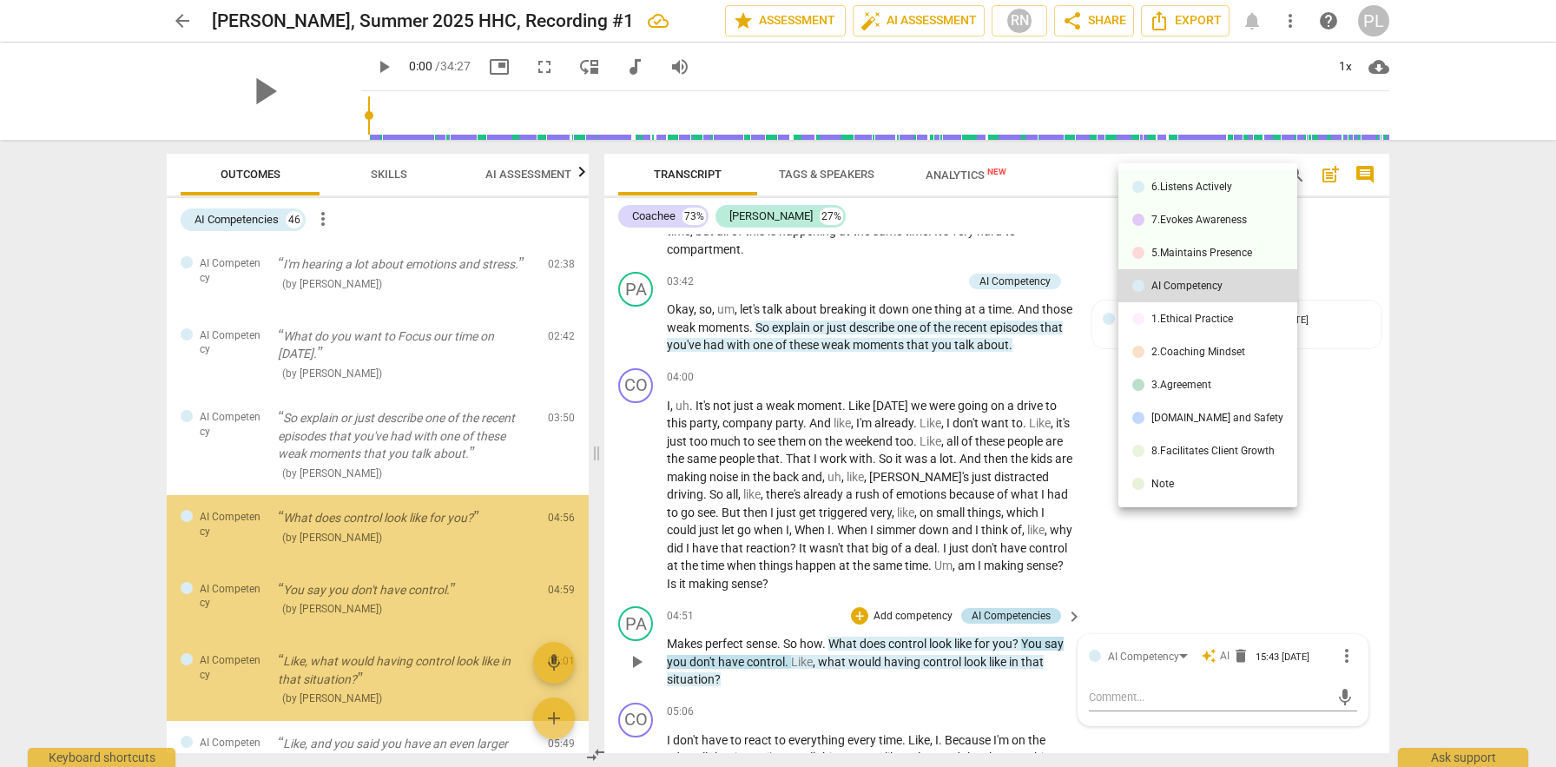
scroll to position [1384, 0]
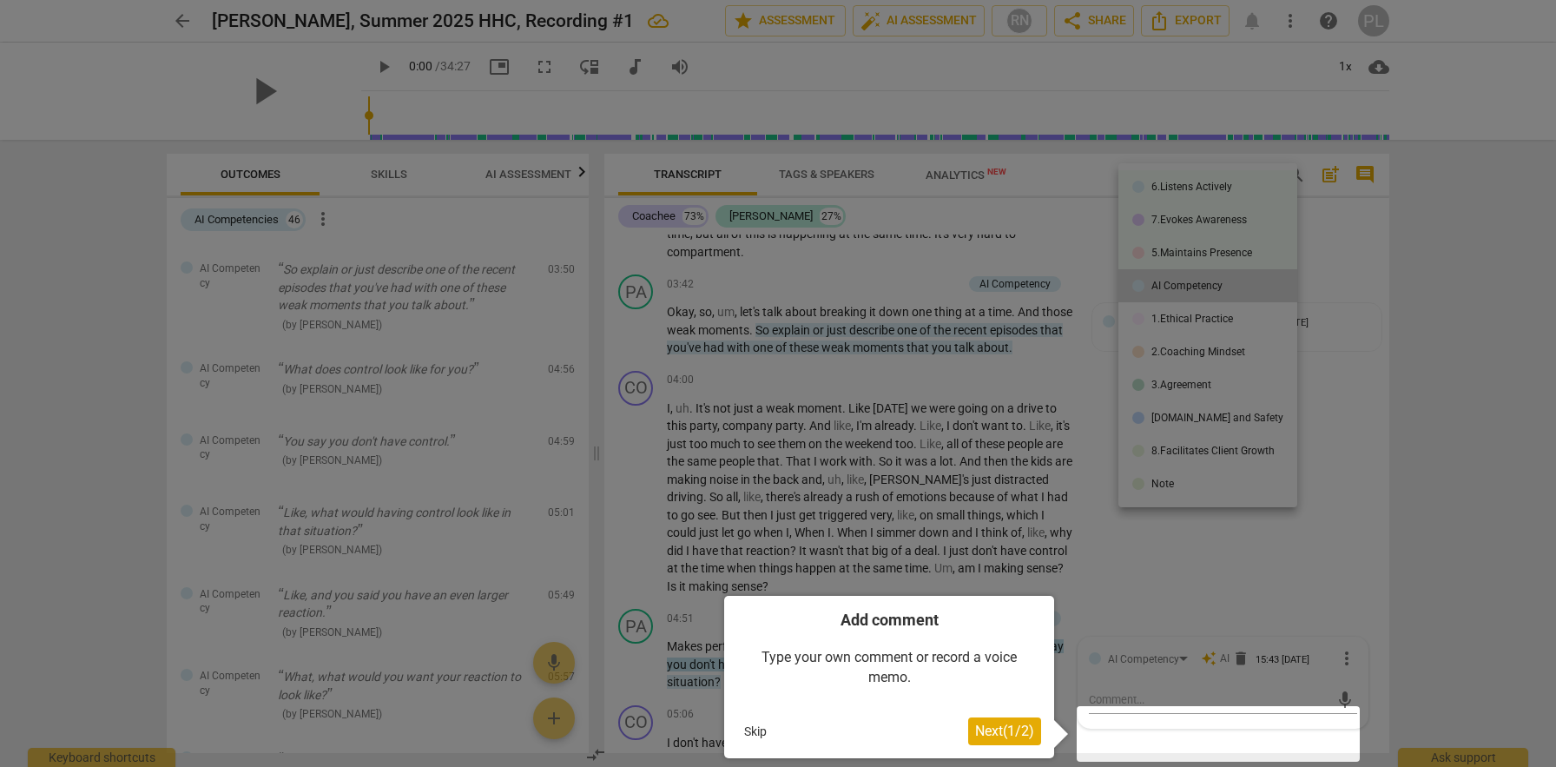
click at [1368, 478] on div at bounding box center [778, 383] width 1556 height 767
click at [1422, 232] on div at bounding box center [778, 383] width 1556 height 767
click at [1332, 510] on div at bounding box center [778, 383] width 1556 height 767
click at [1002, 726] on span "Next ( 1 / 2 )" at bounding box center [1004, 731] width 59 height 17
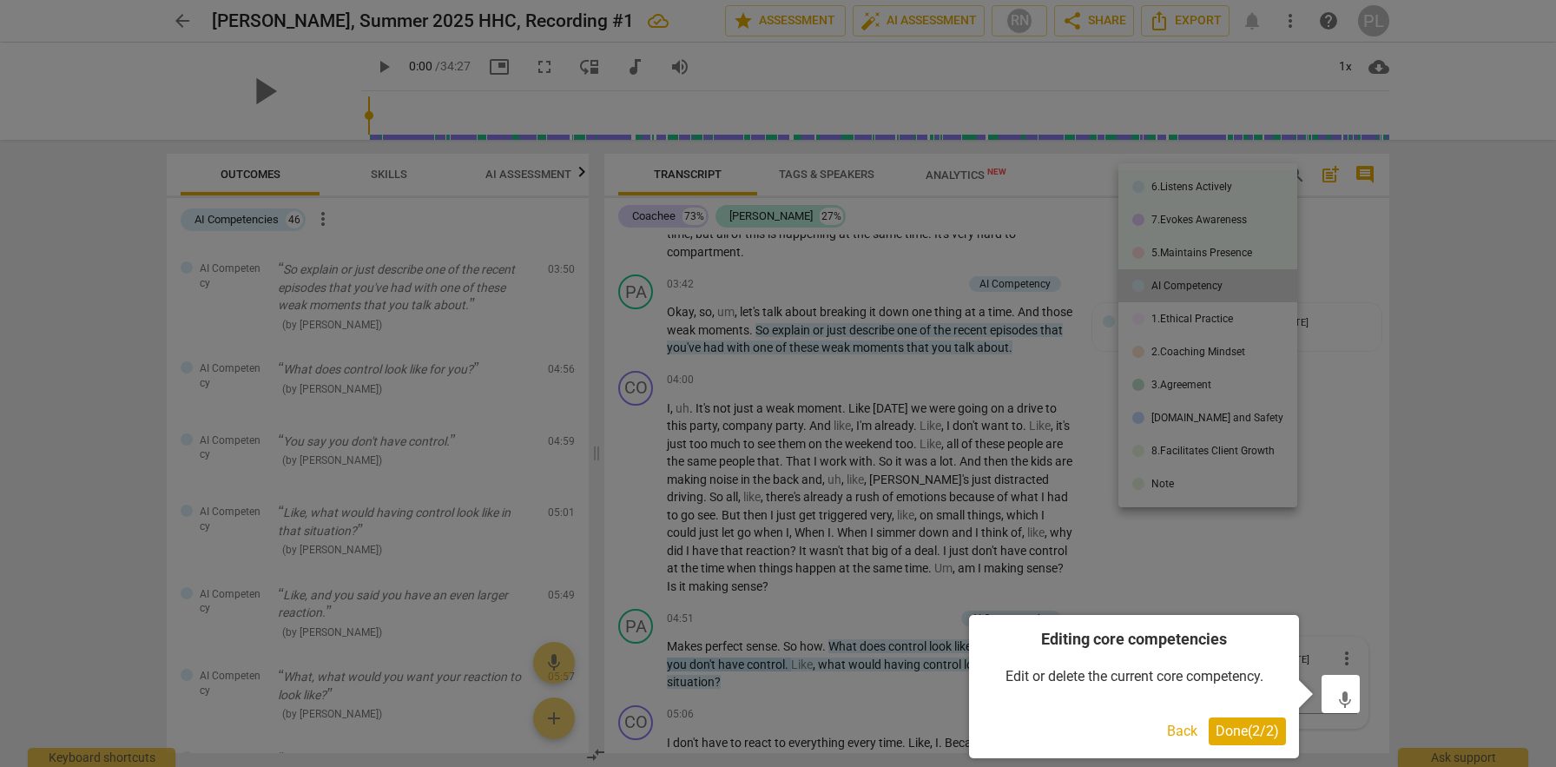
click at [1258, 732] on span "Done ( 2 / 2 )" at bounding box center [1247, 731] width 63 height 17
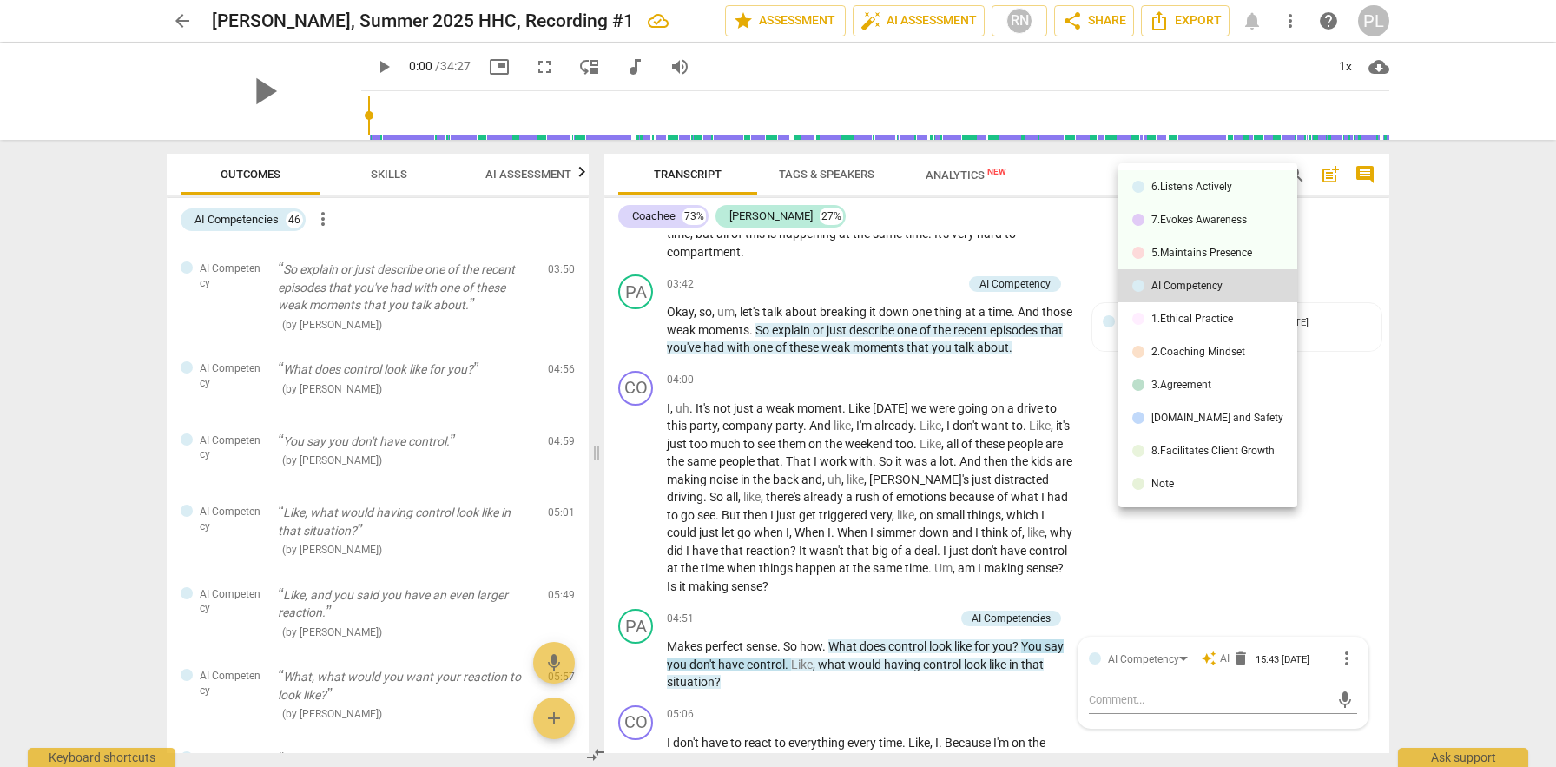
click at [1463, 505] on div at bounding box center [778, 383] width 1556 height 767
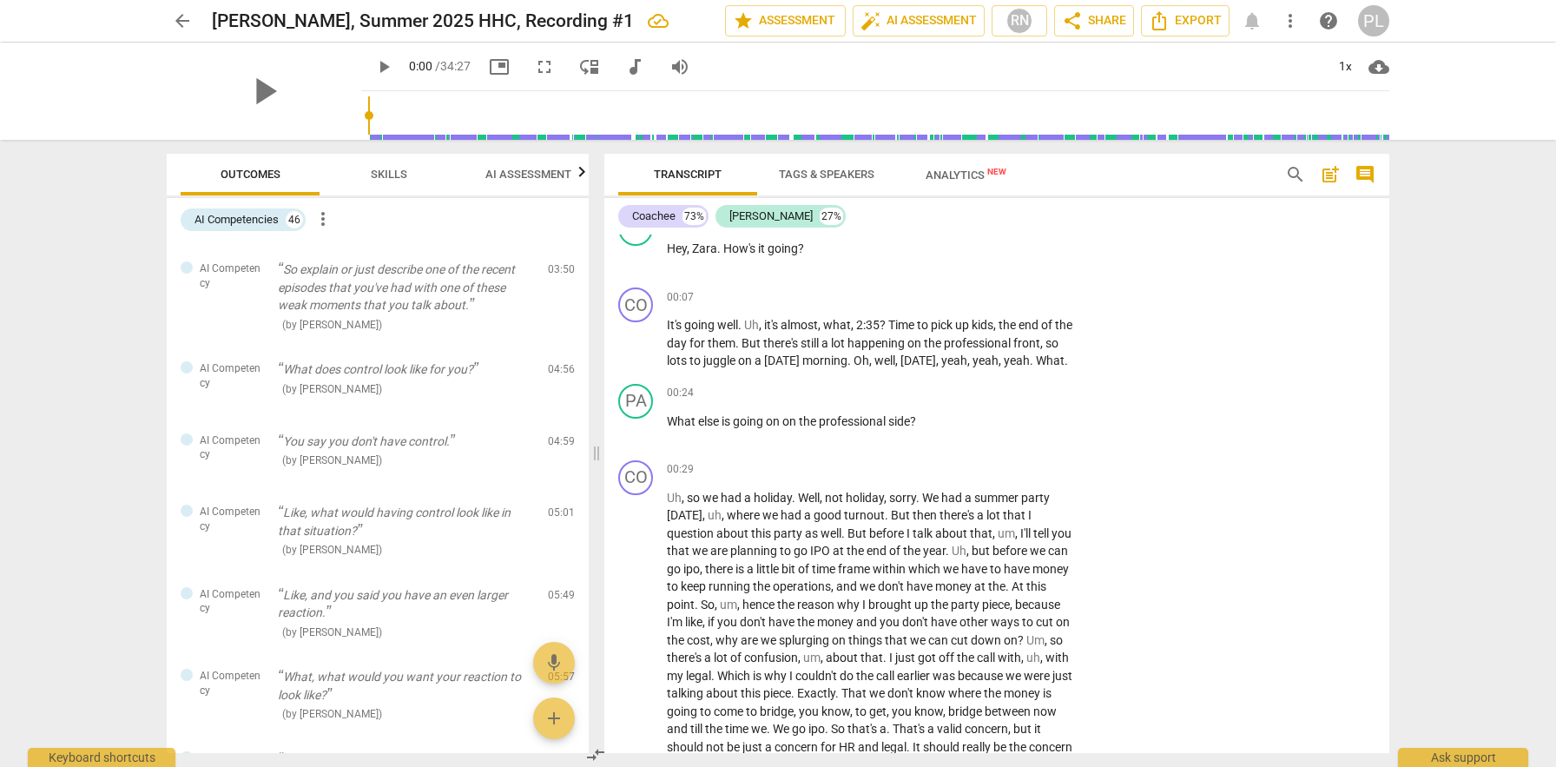
scroll to position [0, 0]
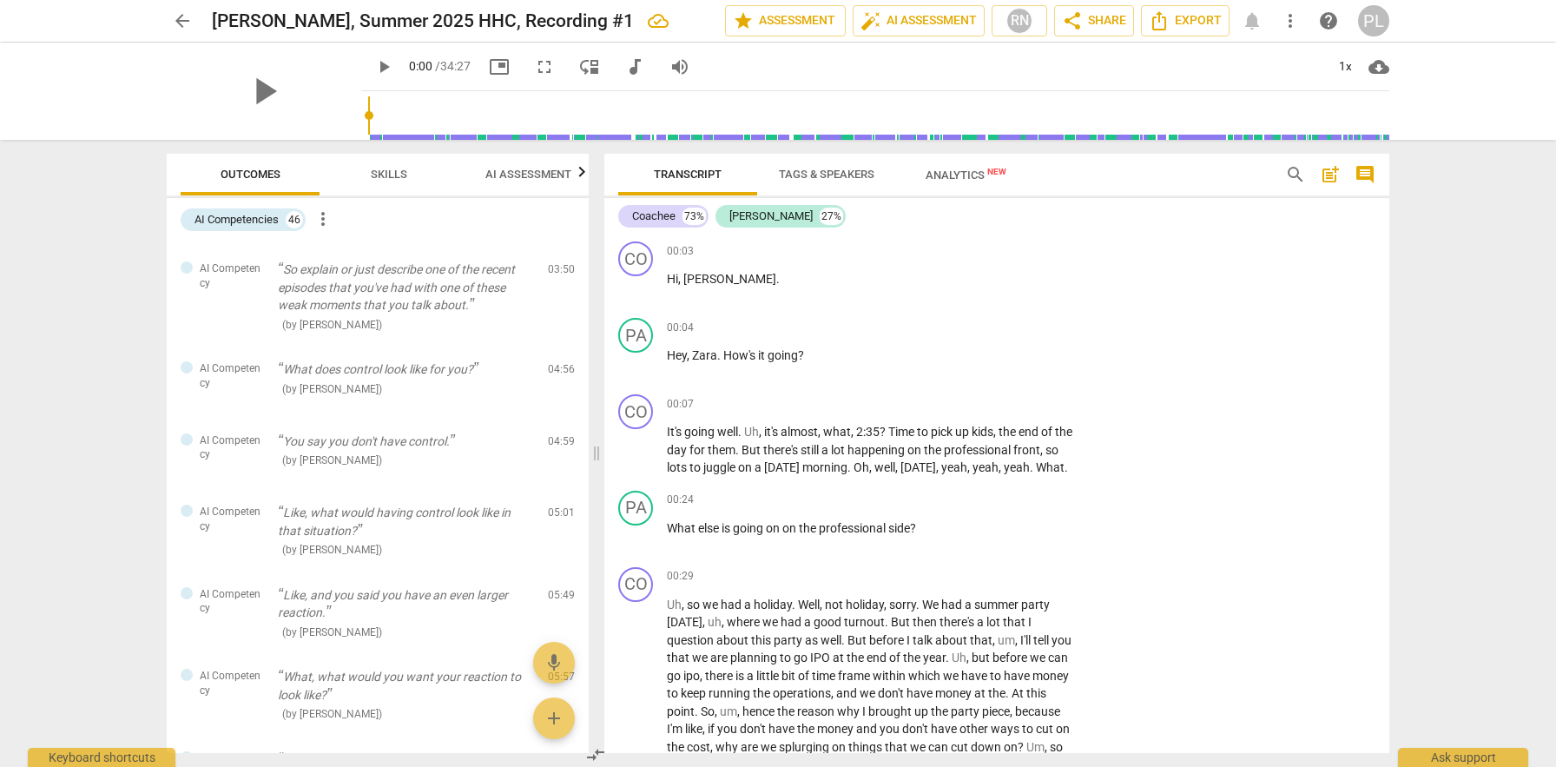
click at [809, 176] on span "Tags & Speakers" at bounding box center [827, 174] width 96 height 13
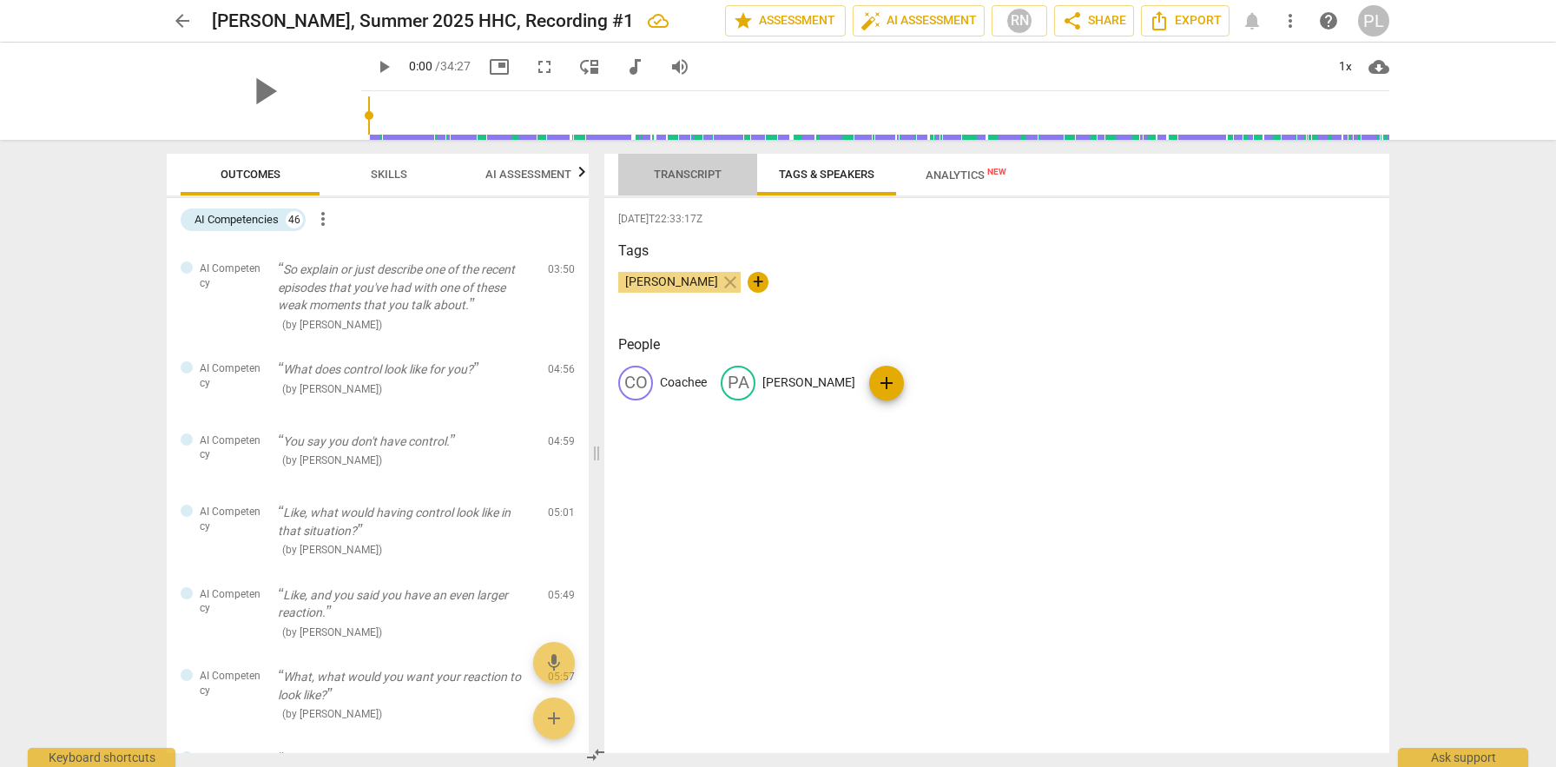
click at [685, 177] on span "Transcript" at bounding box center [688, 174] width 68 height 13
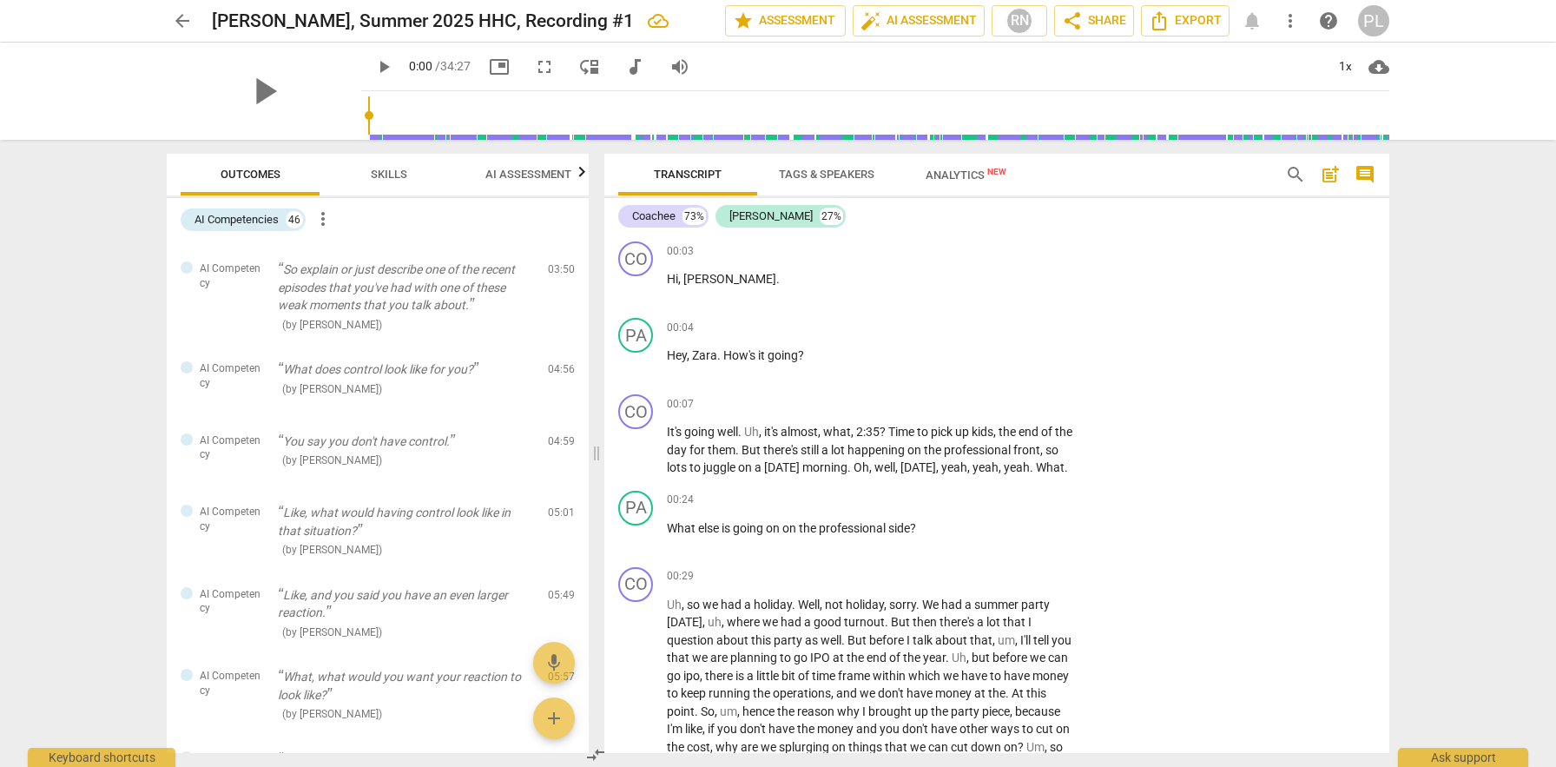
click at [557, 175] on span "AI Assessment" at bounding box center [528, 174] width 86 height 13
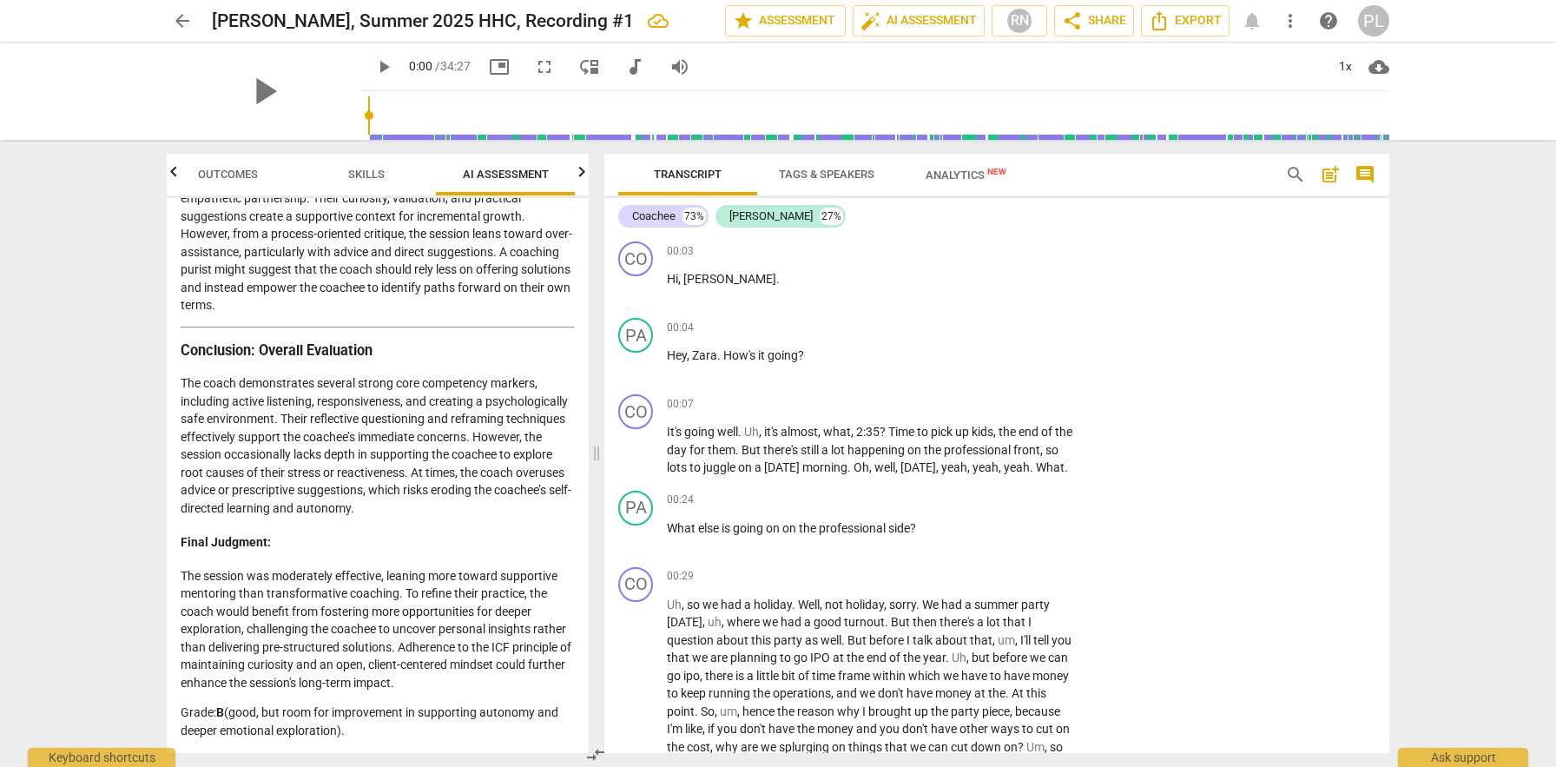
scroll to position [2654, 0]
